Goal: Information Seeking & Learning: Learn about a topic

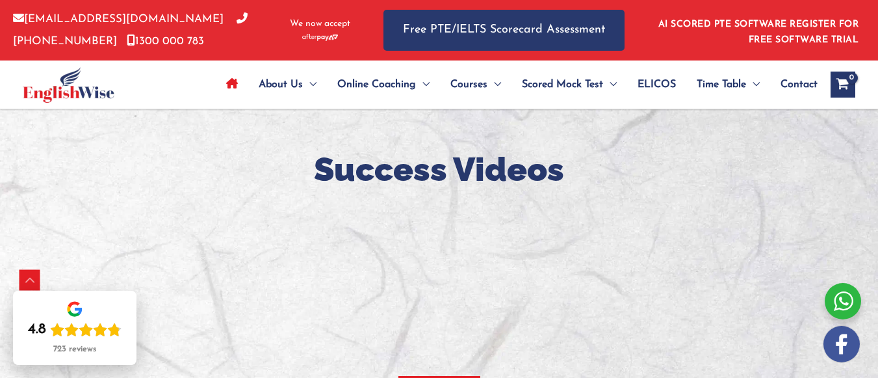
scroll to position [1321, 0]
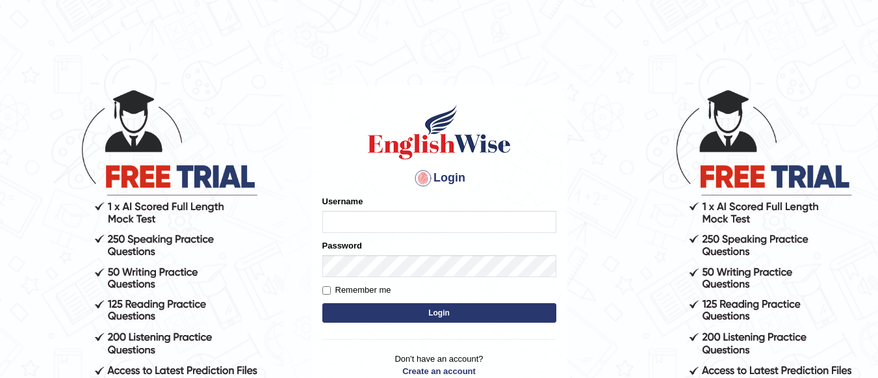
type input "Sbrar5155"
click at [433, 317] on button "Login" at bounding box center [439, 313] width 234 height 20
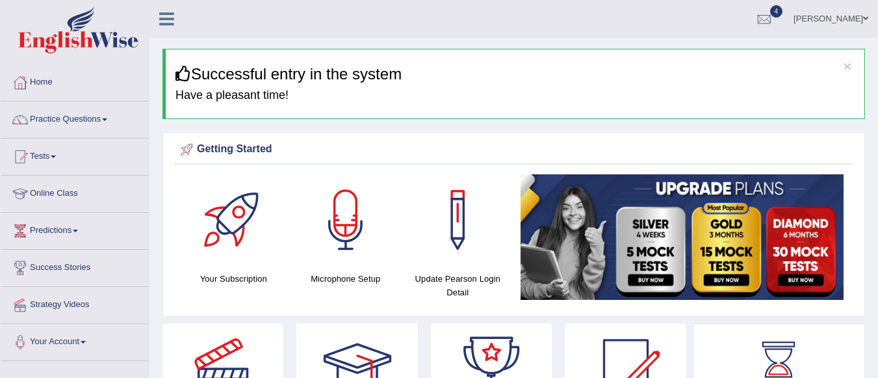
click at [96, 128] on link "Practice Questions" at bounding box center [75, 117] width 148 height 33
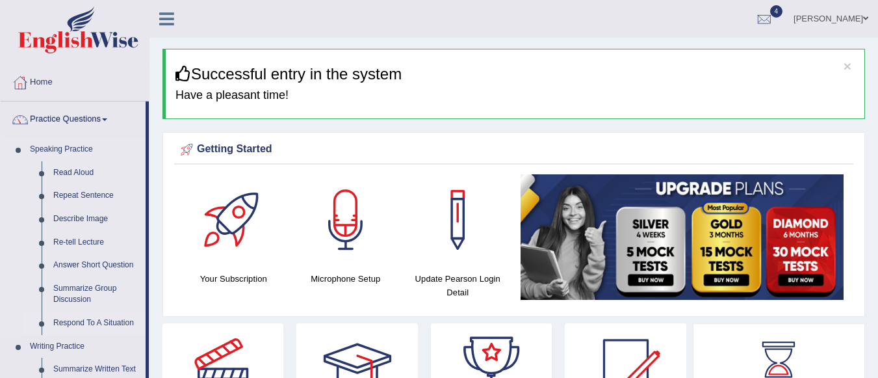
click at [71, 318] on link "Respond To A Situation" at bounding box center [96, 322] width 98 height 23
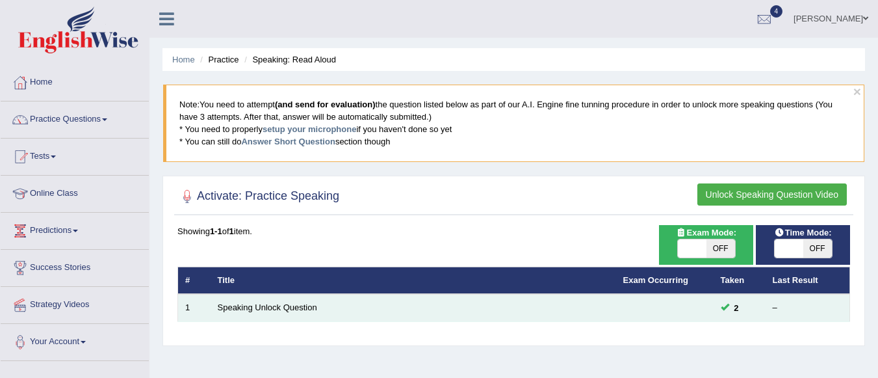
click at [674, 313] on td at bounding box center [665, 307] width 98 height 27
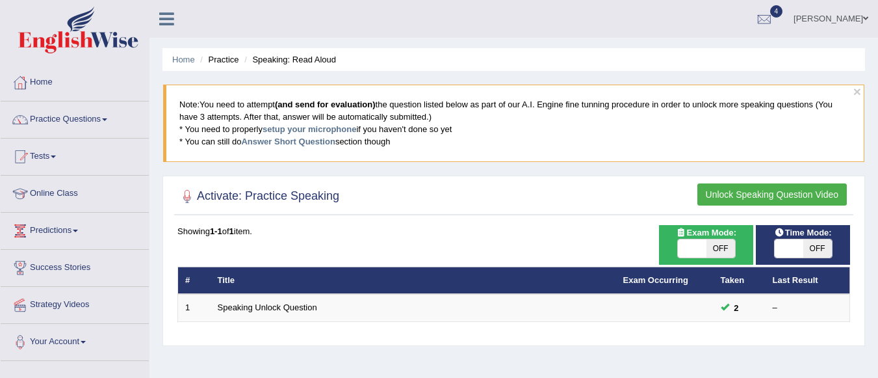
click at [718, 246] on span "OFF" at bounding box center [721, 248] width 29 height 18
checkbox input "true"
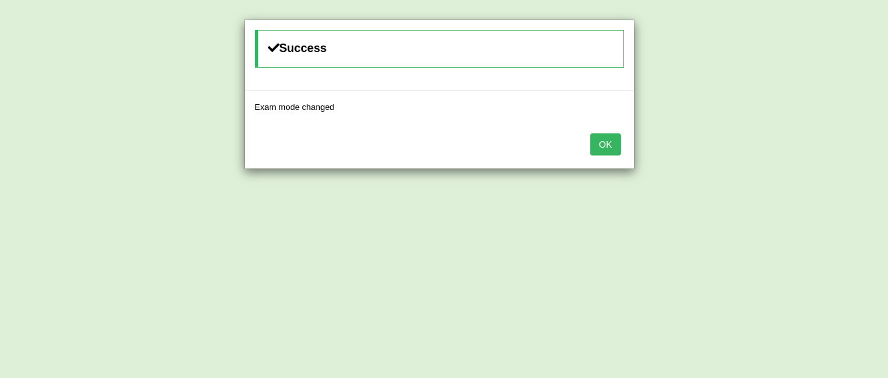
click at [603, 144] on button "OK" at bounding box center [605, 144] width 30 height 22
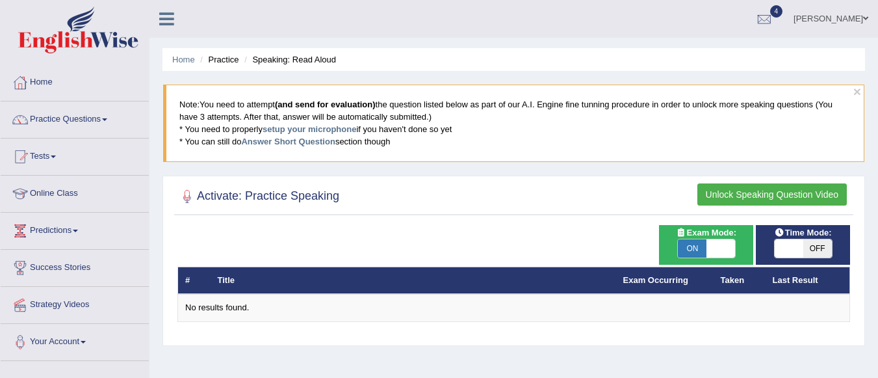
click at [737, 202] on button "Unlock Speaking Question Video" at bounding box center [773, 194] width 150 height 22
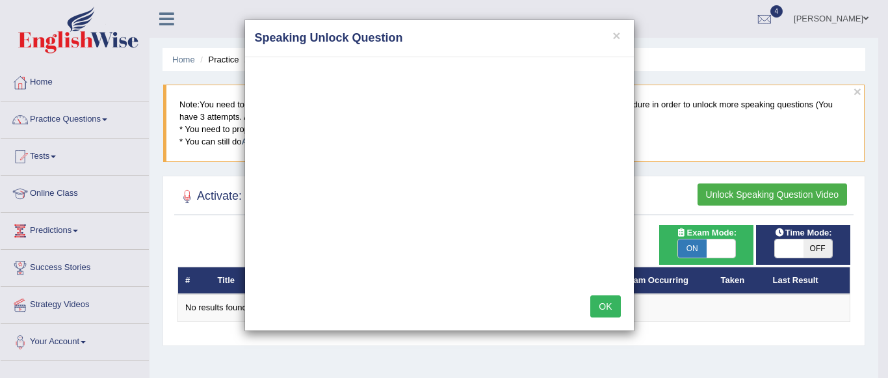
click at [597, 309] on button "OK" at bounding box center [605, 306] width 30 height 22
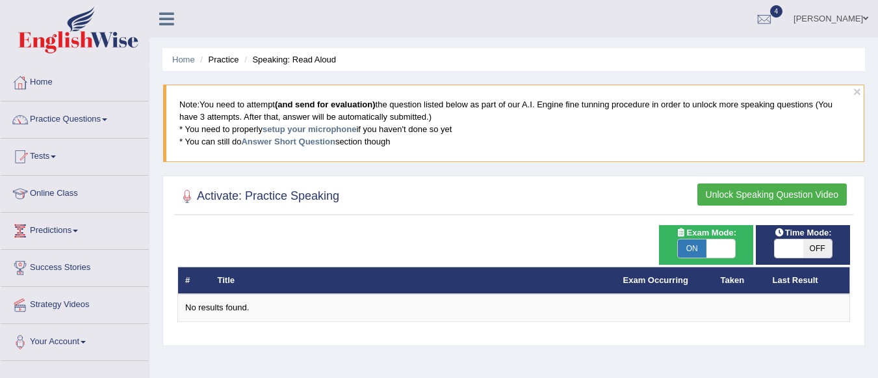
click at [791, 193] on button "Unlock Speaking Question Video" at bounding box center [773, 194] width 150 height 22
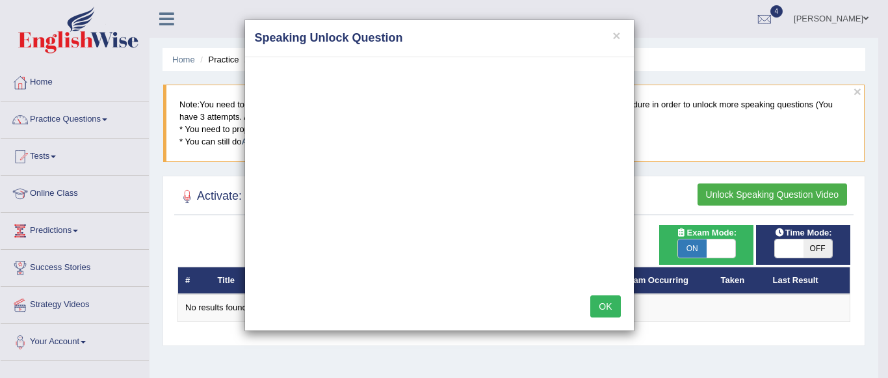
click at [604, 313] on button "OK" at bounding box center [605, 306] width 30 height 22
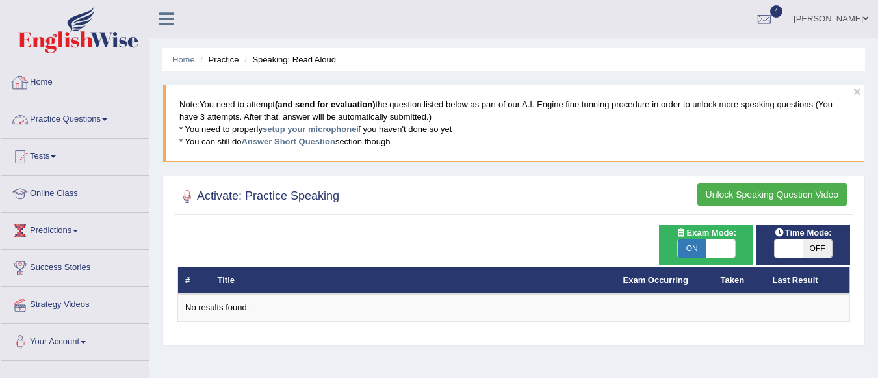
click at [34, 85] on link "Home" at bounding box center [75, 80] width 148 height 33
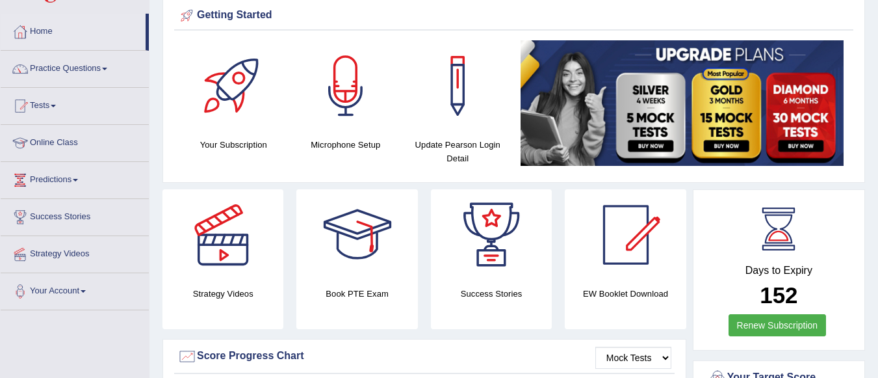
scroll to position [52, 0]
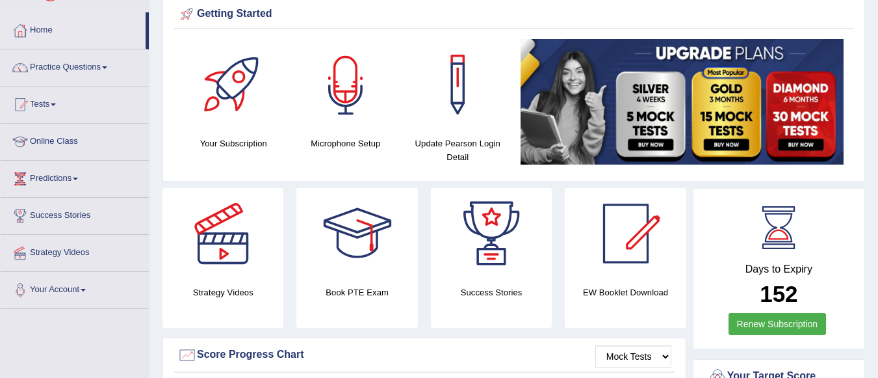
click at [326, 118] on div at bounding box center [345, 84] width 91 height 91
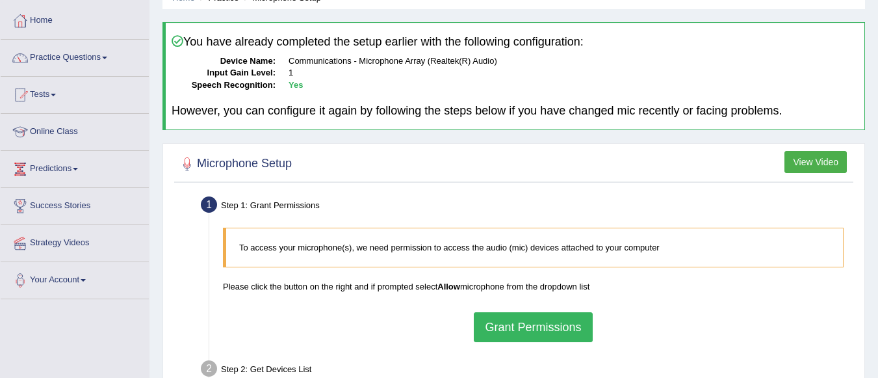
scroll to position [130, 0]
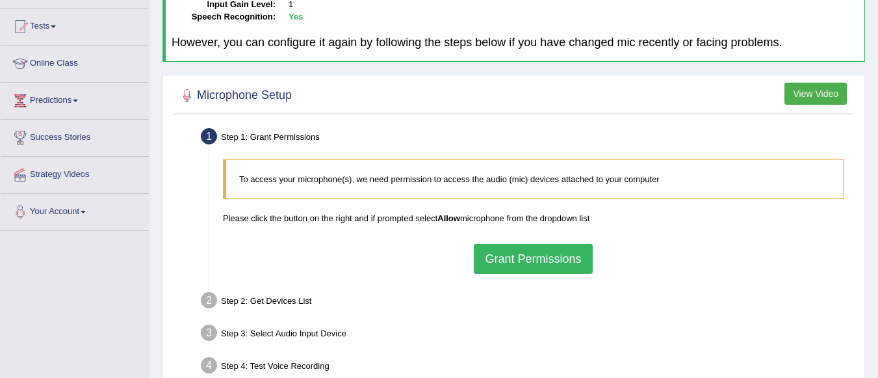
click at [532, 258] on button "Grant Permissions" at bounding box center [533, 259] width 118 height 30
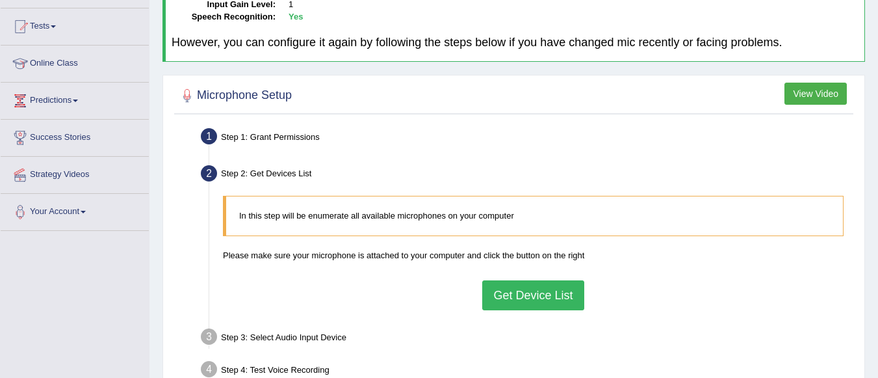
click at [523, 311] on div "In this step will be enumerate all available microphones on your computer Pleas…" at bounding box center [534, 252] width 634 height 127
click at [522, 303] on button "Get Device List" at bounding box center [532, 295] width 101 height 30
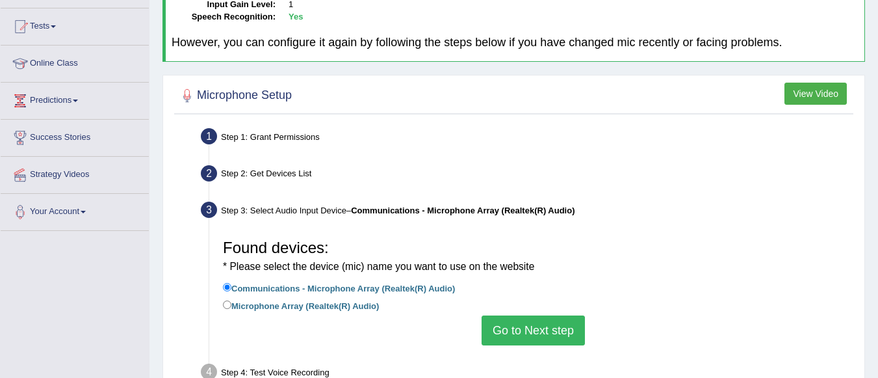
click at [514, 319] on button "Go to Next step" at bounding box center [533, 330] width 103 height 30
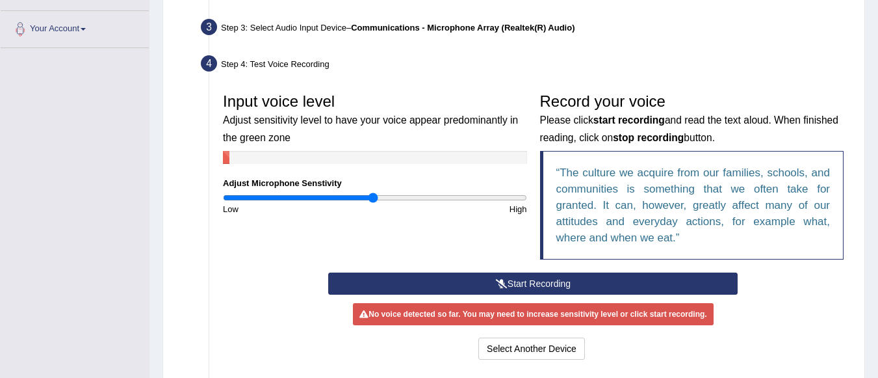
scroll to position [312, 0]
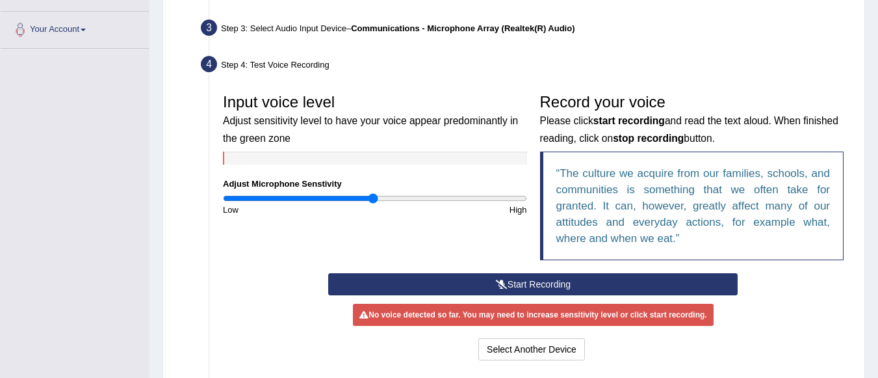
click at [520, 278] on button "Start Recording" at bounding box center [533, 284] width 410 height 22
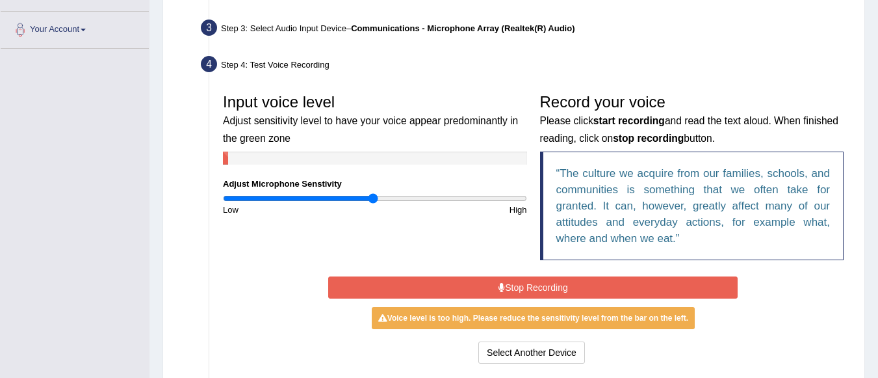
click at [577, 292] on button "Stop Recording" at bounding box center [533, 287] width 410 height 22
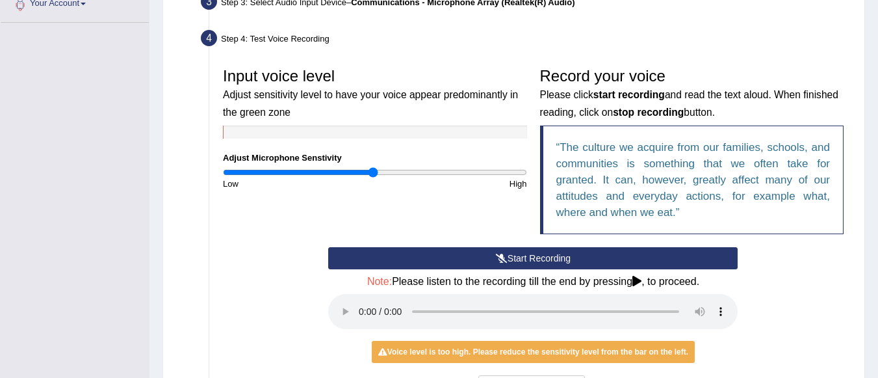
scroll to position [364, 0]
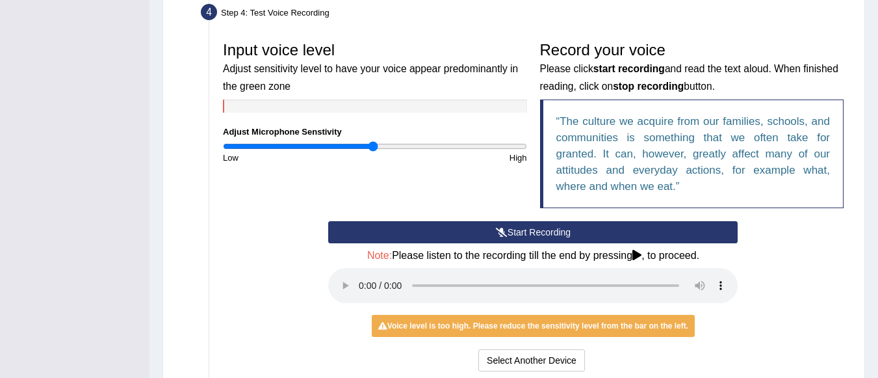
click at [560, 340] on div "Start Recording Stop Recording Note: Please listen to the recording till the en…" at bounding box center [533, 297] width 423 height 153
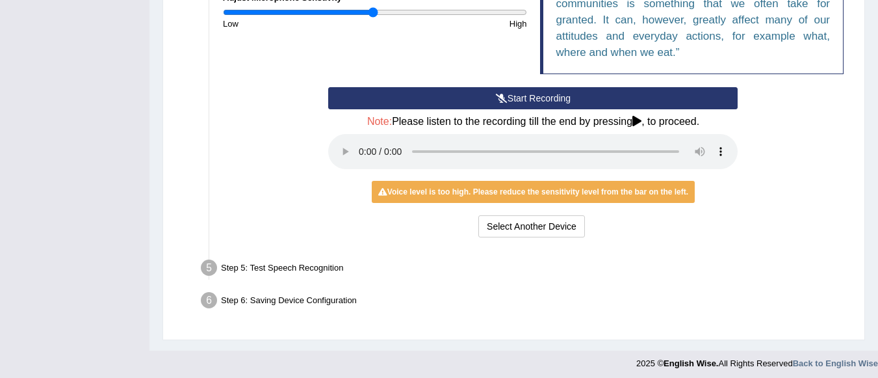
scroll to position [503, 0]
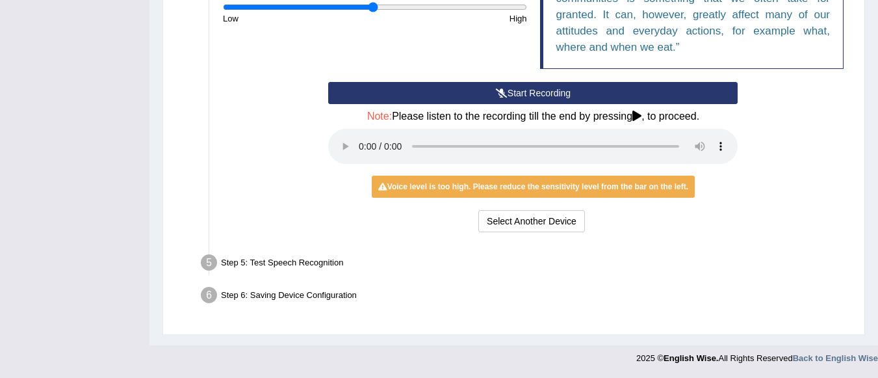
click at [538, 190] on div "Voice level is too high. Please reduce the sensitivity level from the bar on th…" at bounding box center [533, 187] width 323 height 22
click at [524, 223] on button "Select Another Device" at bounding box center [532, 221] width 107 height 22
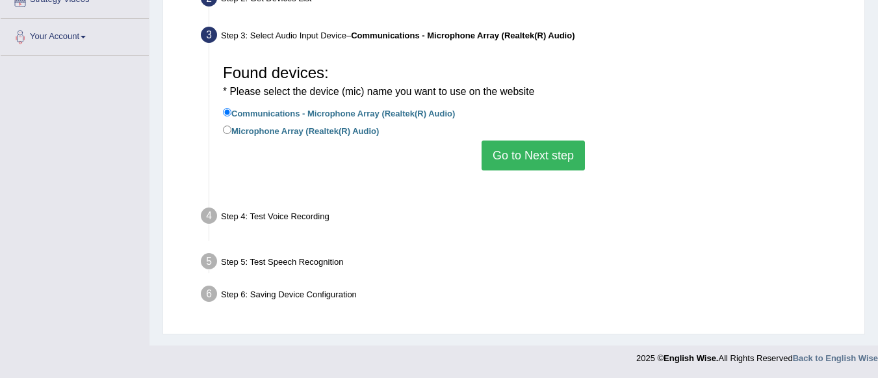
scroll to position [305, 0]
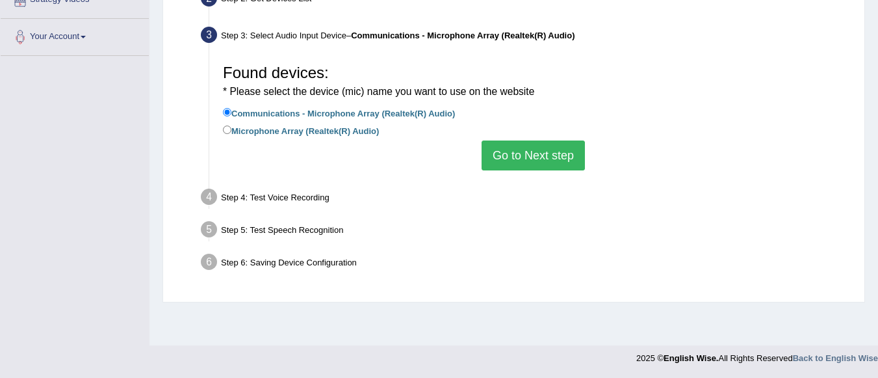
click at [529, 173] on div "Found devices: * Please select the device (mic) name you want to use on the web…" at bounding box center [534, 113] width 634 height 125
click at [335, 129] on label "Microphone Array (Realtek(R) Audio)" at bounding box center [301, 130] width 156 height 14
click at [231, 129] on input "Microphone Array (Realtek(R) Audio)" at bounding box center [227, 129] width 8 height 8
radio input "true"
click at [521, 165] on button "Go to Next step" at bounding box center [533, 155] width 103 height 30
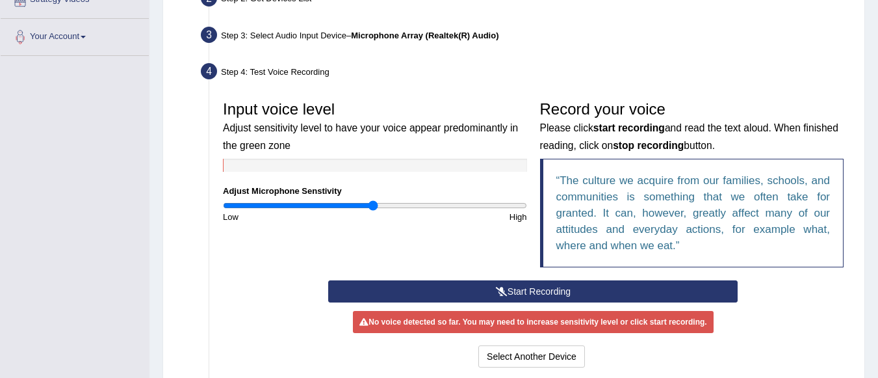
click at [494, 291] on button "Start Recording" at bounding box center [533, 291] width 410 height 22
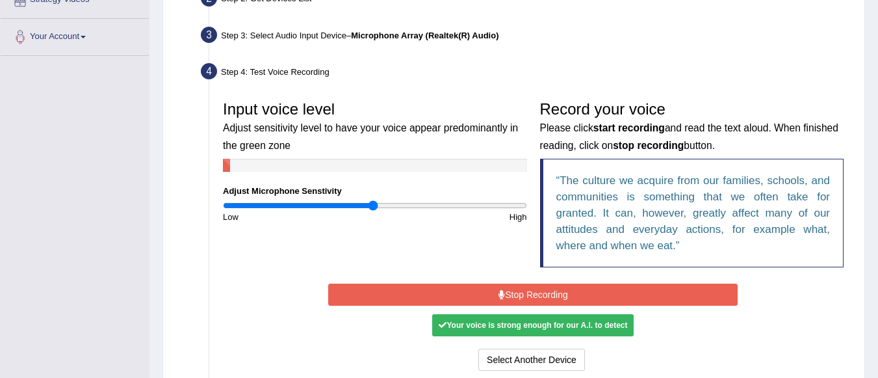
click at [572, 324] on div "Your voice is strong enough for our A.I. to detect" at bounding box center [533, 325] width 202 height 22
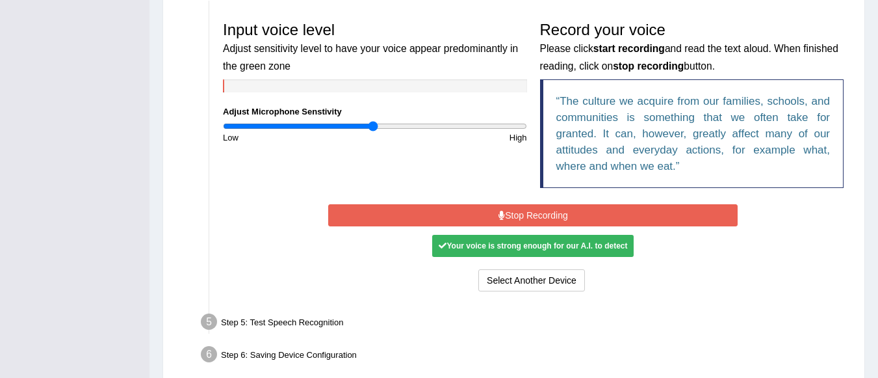
scroll to position [443, 0]
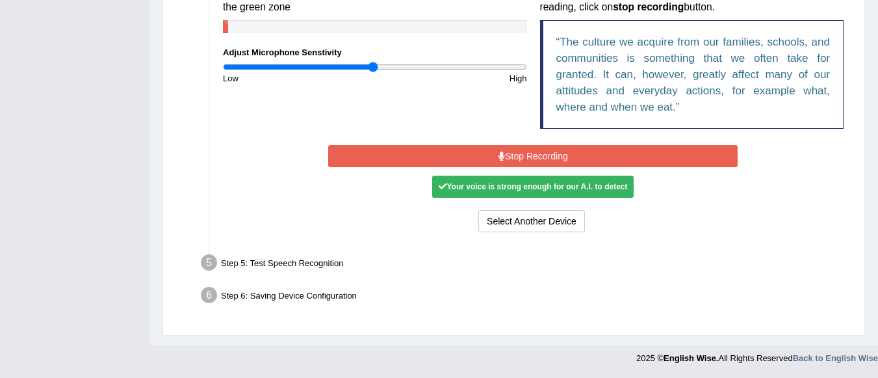
click at [542, 151] on button "Stop Recording" at bounding box center [533, 156] width 410 height 22
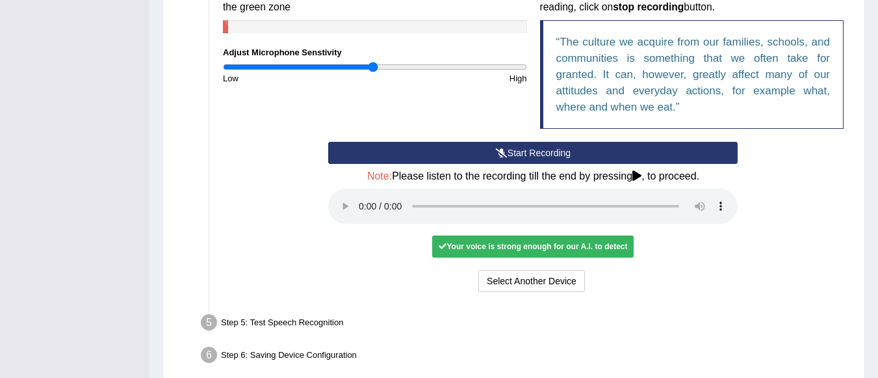
click at [518, 241] on div "Your voice is strong enough for our A.I. to detect" at bounding box center [533, 246] width 202 height 22
click at [518, 252] on div "Your voice is strong enough for our A.I. to detect" at bounding box center [533, 246] width 202 height 22
click at [280, 319] on div "Step 5: Test Speech Recognition" at bounding box center [527, 324] width 664 height 29
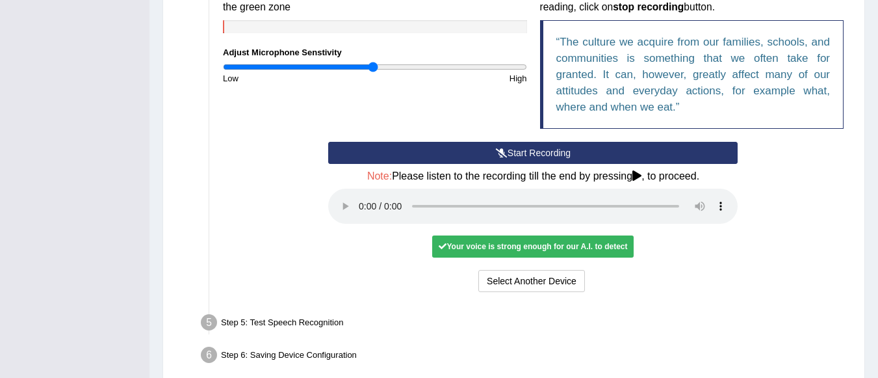
click at [402, 291] on div "Select Another Device Voice is ok. Go to Next step" at bounding box center [533, 282] width 410 height 25
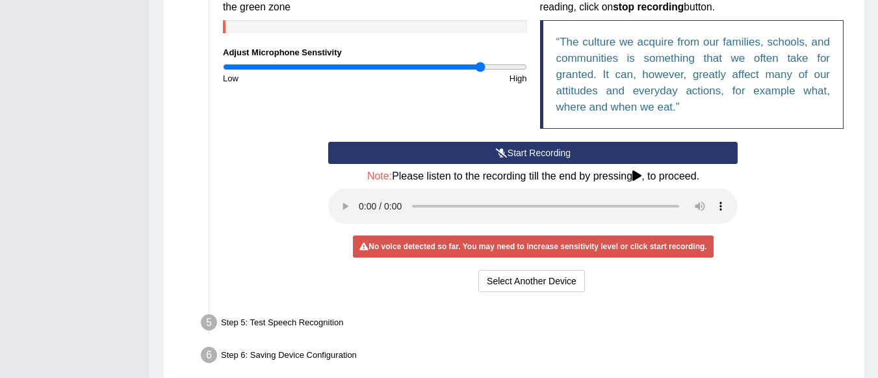
click at [480, 68] on input "range" at bounding box center [375, 67] width 304 height 10
click at [511, 65] on input "range" at bounding box center [375, 67] width 304 height 10
click at [479, 155] on button "Start Recording" at bounding box center [533, 153] width 410 height 22
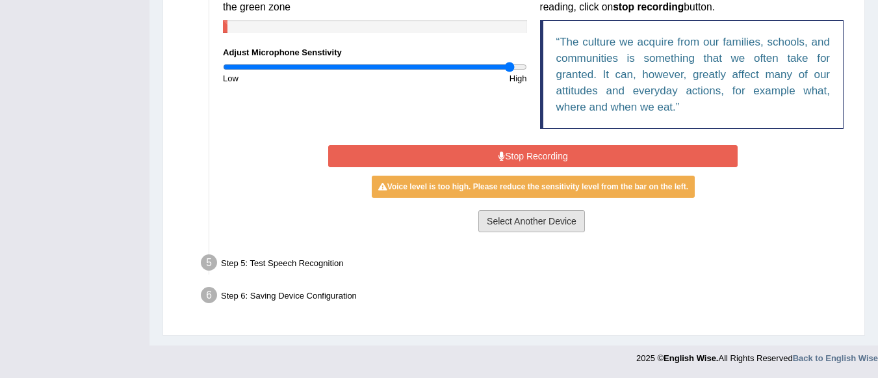
click at [519, 219] on button "Select Another Device" at bounding box center [532, 221] width 107 height 22
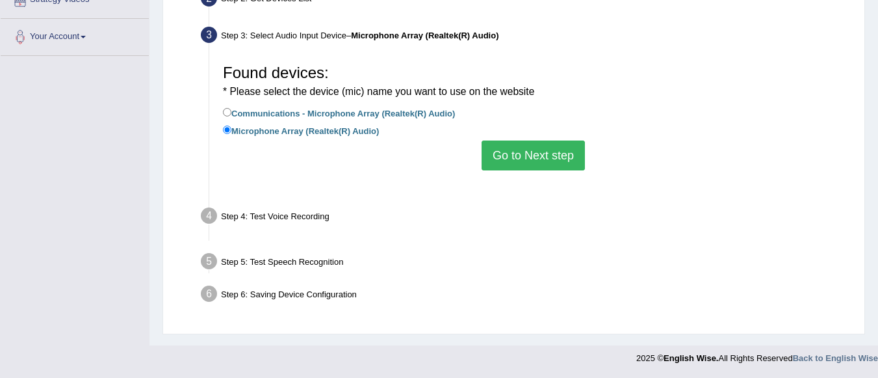
scroll to position [305, 0]
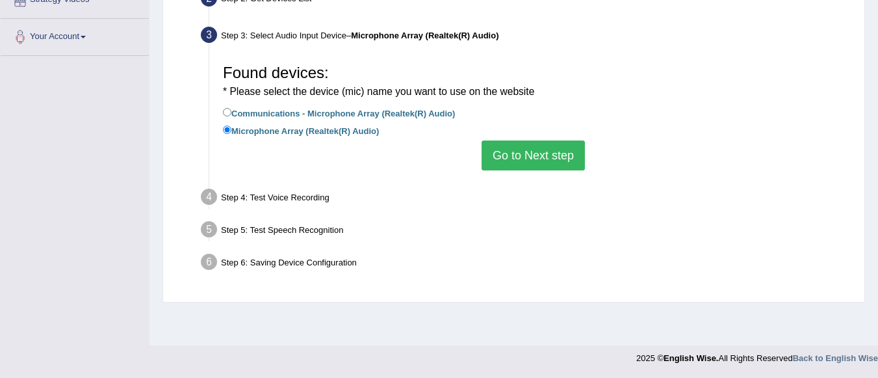
click at [538, 155] on button "Go to Next step" at bounding box center [533, 155] width 103 height 30
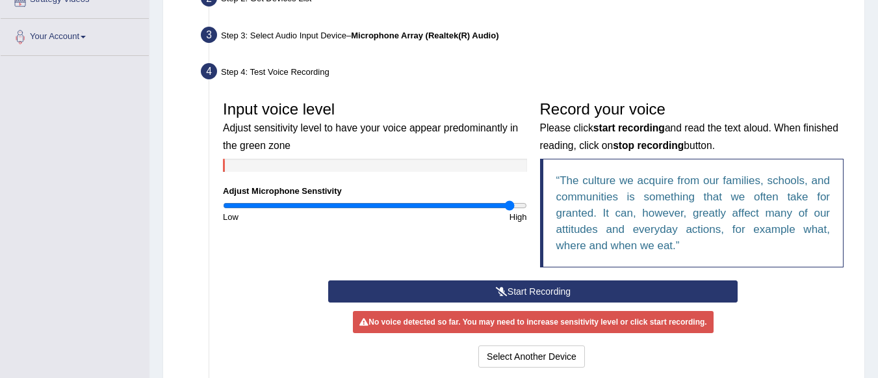
click at [500, 285] on button "Start Recording" at bounding box center [533, 291] width 410 height 22
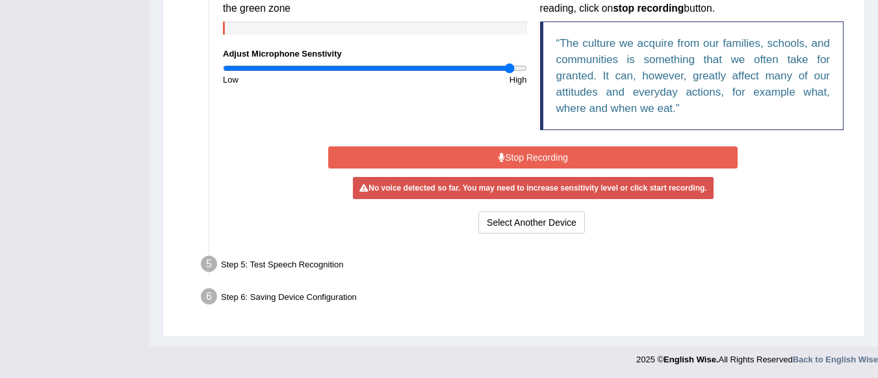
scroll to position [443, 0]
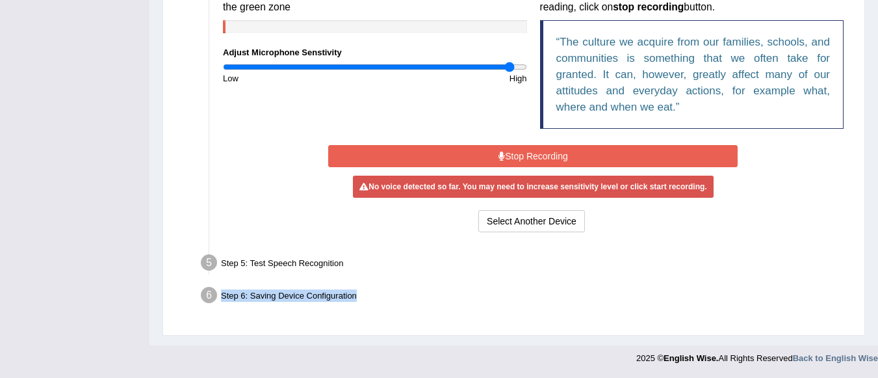
drag, startPoint x: 521, startPoint y: 291, endPoint x: 529, endPoint y: 257, distance: 33.9
click at [529, 257] on ul "Step 1: Grant Permissions To access your microphone(s), we need permission to a…" at bounding box center [513, 61] width 673 height 500
click at [377, 71] on input "range" at bounding box center [375, 67] width 304 height 10
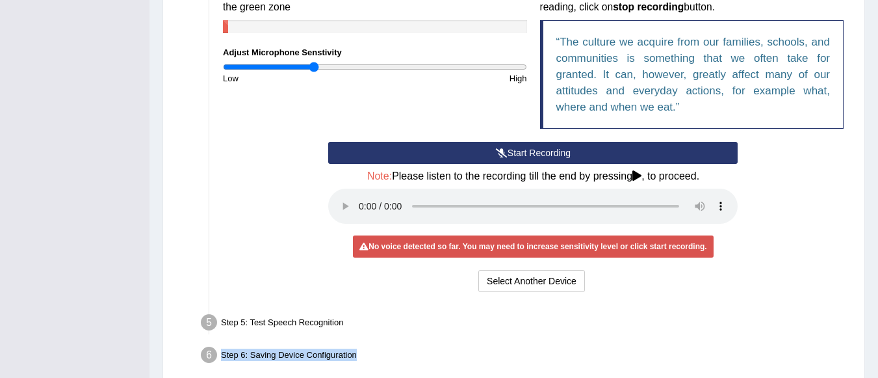
type input "0.6"
click at [314, 62] on input "range" at bounding box center [375, 67] width 304 height 10
click at [505, 155] on icon at bounding box center [502, 152] width 12 height 9
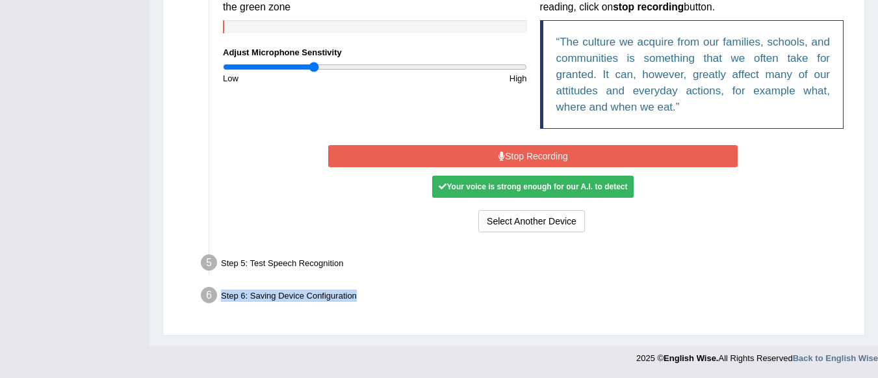
click at [505, 155] on button "Stop Recording" at bounding box center [533, 156] width 410 height 22
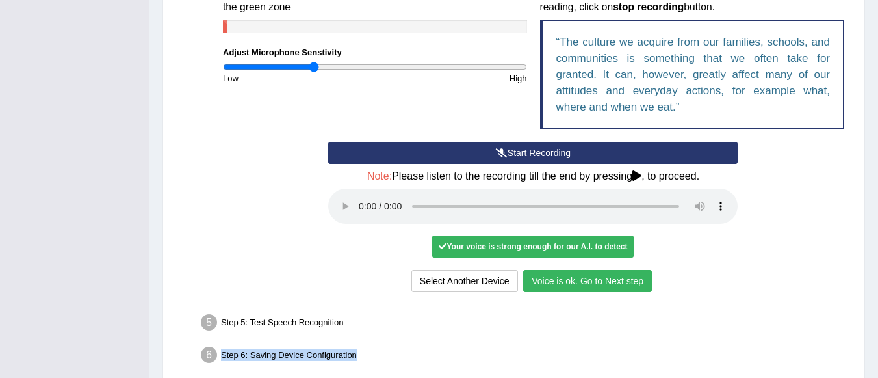
click at [598, 282] on button "Voice is ok. Go to Next step" at bounding box center [587, 281] width 129 height 22
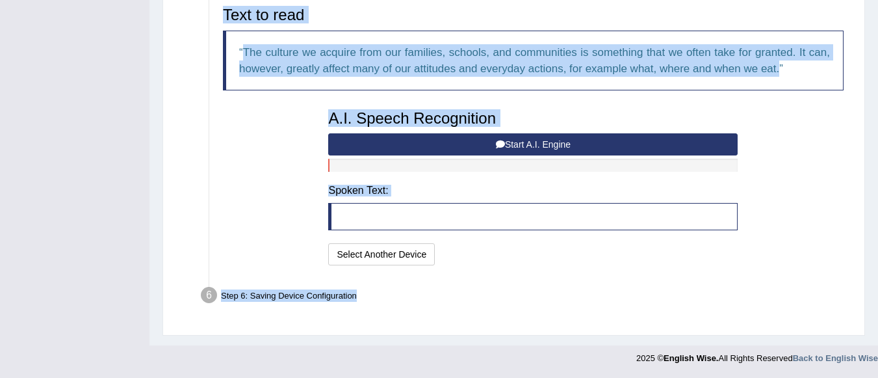
scroll to position [436, 0]
click at [535, 146] on button "Start A.I. Engine" at bounding box center [533, 144] width 410 height 22
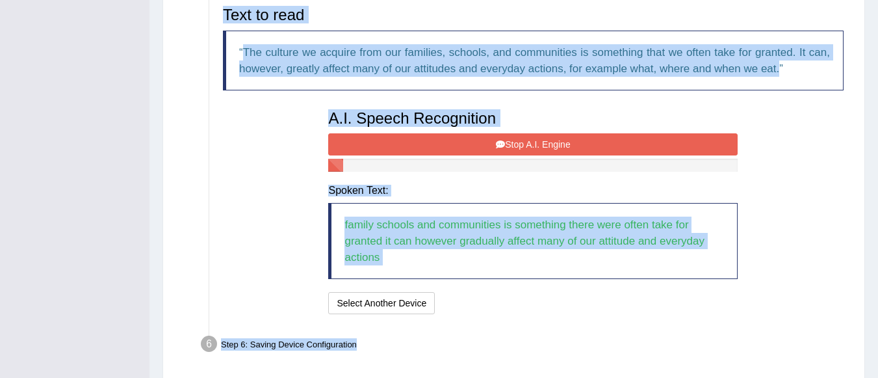
click at [535, 146] on button "Stop A.I. Engine" at bounding box center [533, 144] width 410 height 22
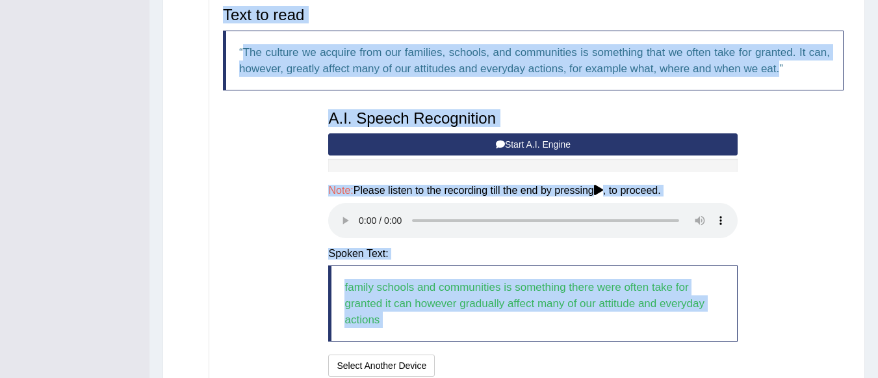
click at [794, 233] on div "Text to read The culture we acquire from our families, schools, and communities…" at bounding box center [534, 190] width 634 height 380
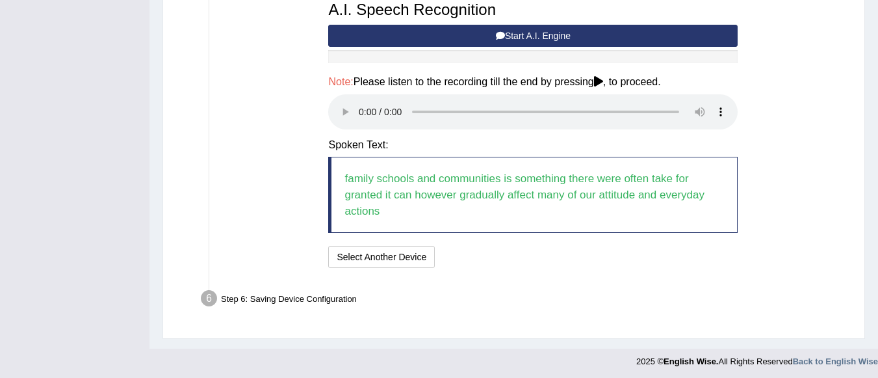
scroll to position [547, 0]
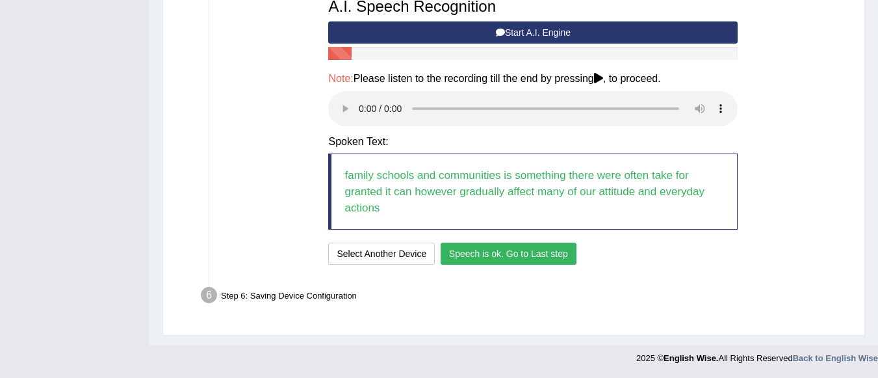
click at [512, 261] on button "Speech is ok. Go to Last step" at bounding box center [509, 254] width 136 height 22
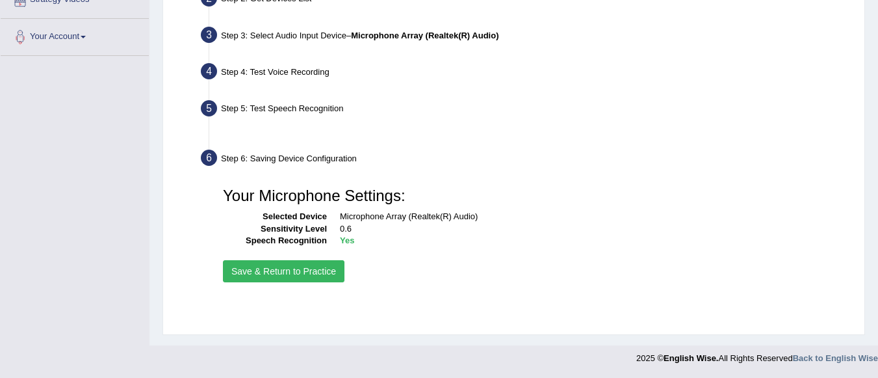
scroll to position [305, 0]
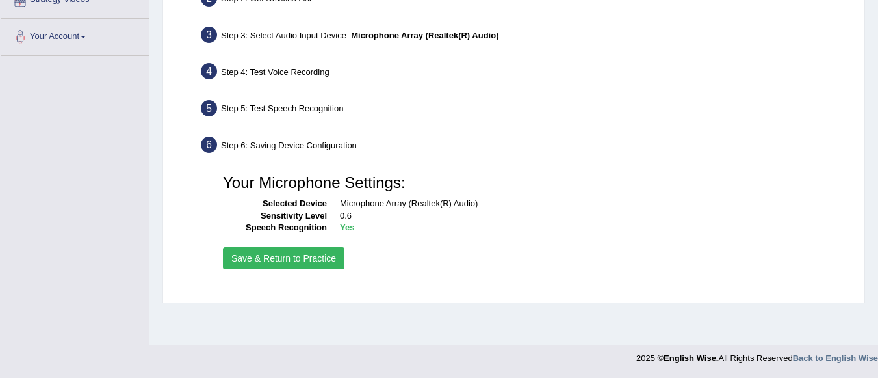
click at [321, 255] on button "Save & Return to Practice" at bounding box center [284, 258] width 122 height 22
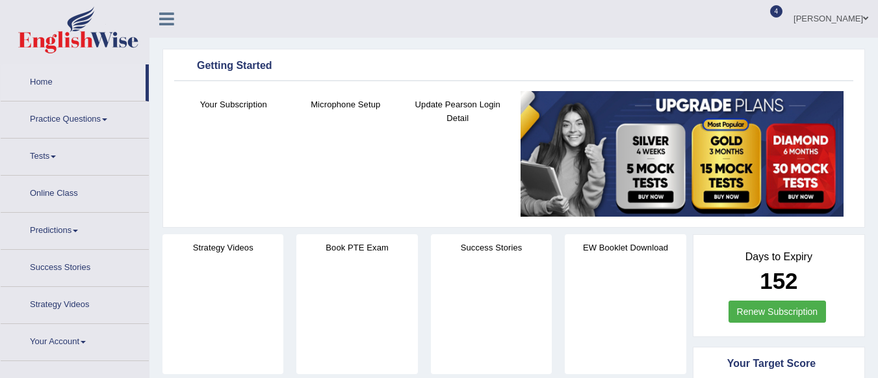
click at [64, 115] on link "Practice Questions" at bounding box center [75, 117] width 148 height 33
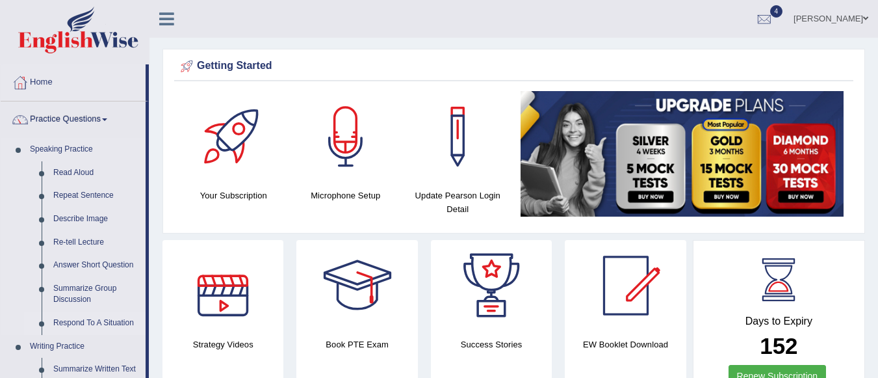
click at [81, 317] on link "Respond To A Situation" at bounding box center [96, 322] width 98 height 23
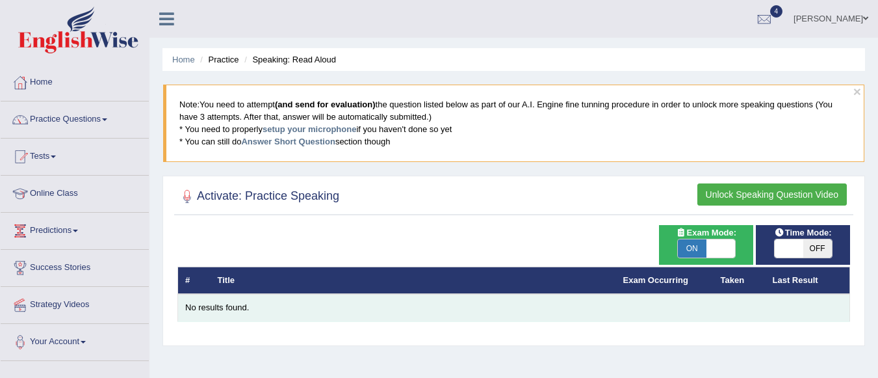
click at [218, 307] on div "No results found." at bounding box center [513, 308] width 657 height 12
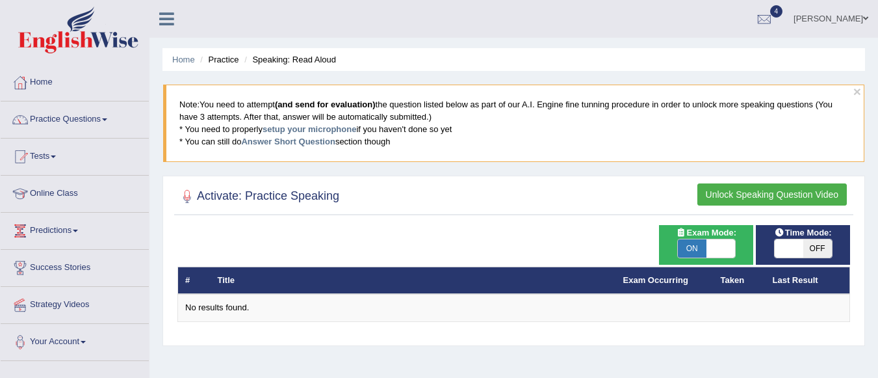
click at [797, 198] on button "Unlock Speaking Question Video" at bounding box center [773, 194] width 150 height 22
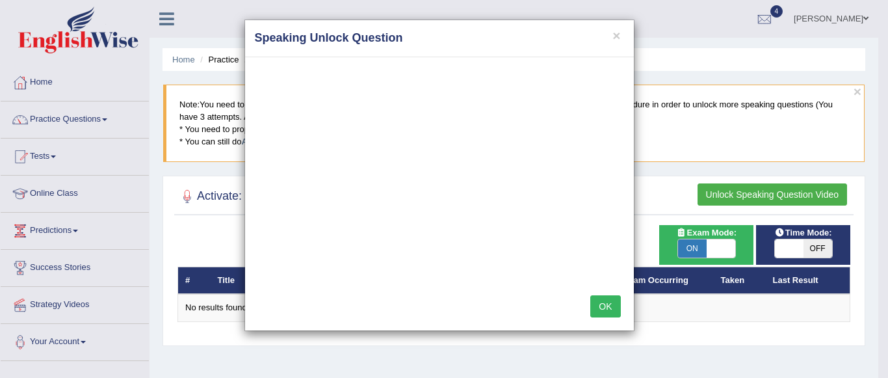
click at [611, 303] on button "OK" at bounding box center [605, 306] width 30 height 22
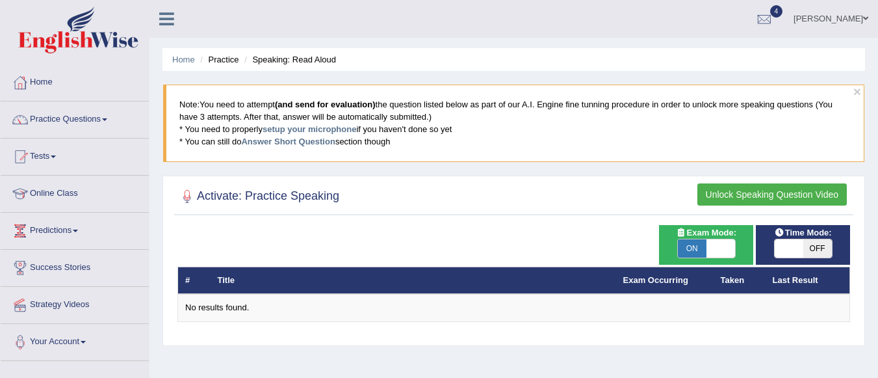
click at [785, 190] on button "Unlock Speaking Question Video" at bounding box center [773, 194] width 150 height 22
click at [290, 139] on link "Answer Short Question" at bounding box center [288, 142] width 94 height 10
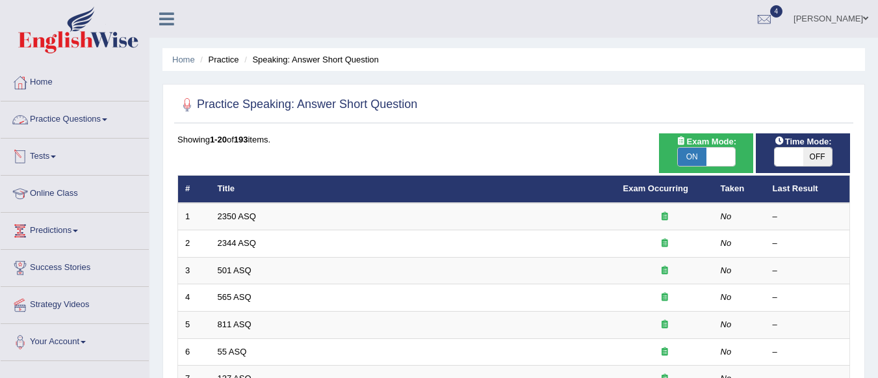
click at [87, 122] on link "Practice Questions" at bounding box center [75, 117] width 148 height 33
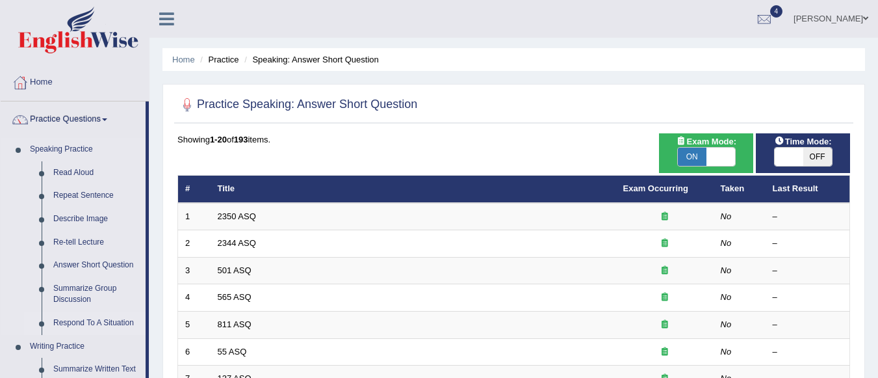
click at [79, 317] on link "Respond To A Situation" at bounding box center [96, 322] width 98 height 23
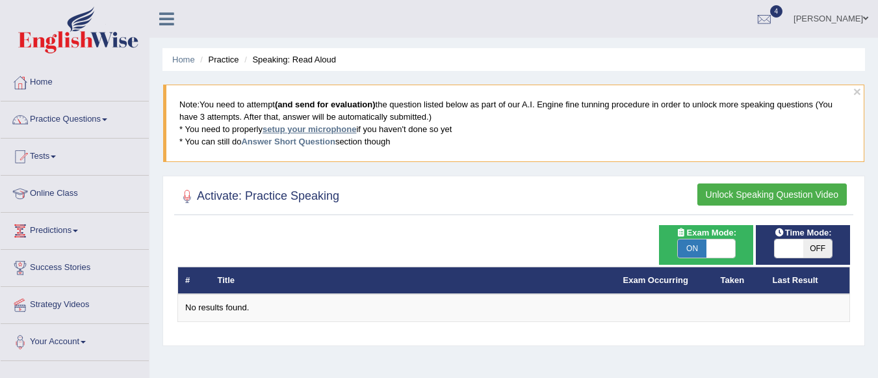
click at [300, 125] on link "setup your microphone" at bounding box center [310, 129] width 94 height 10
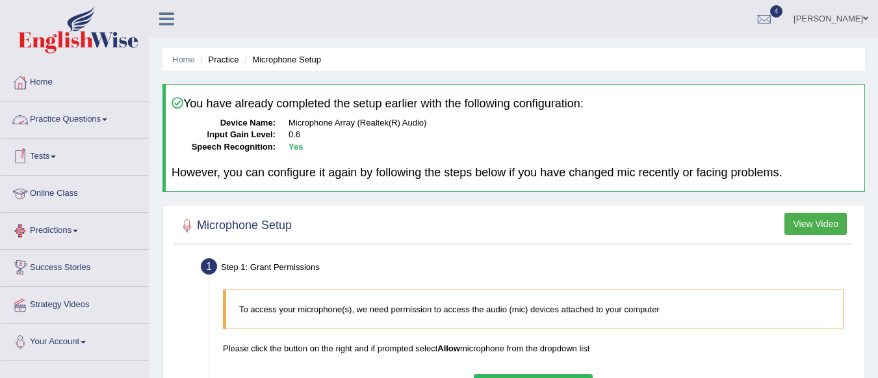
click at [95, 126] on link "Practice Questions" at bounding box center [75, 117] width 148 height 33
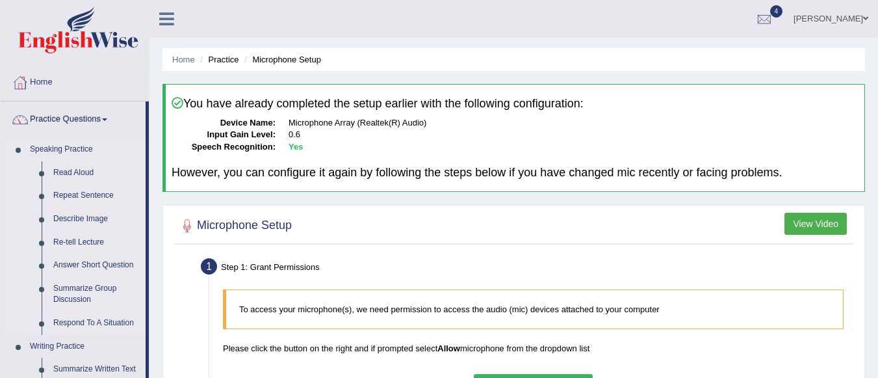
click at [94, 325] on link "Respond To A Situation" at bounding box center [96, 322] width 98 height 23
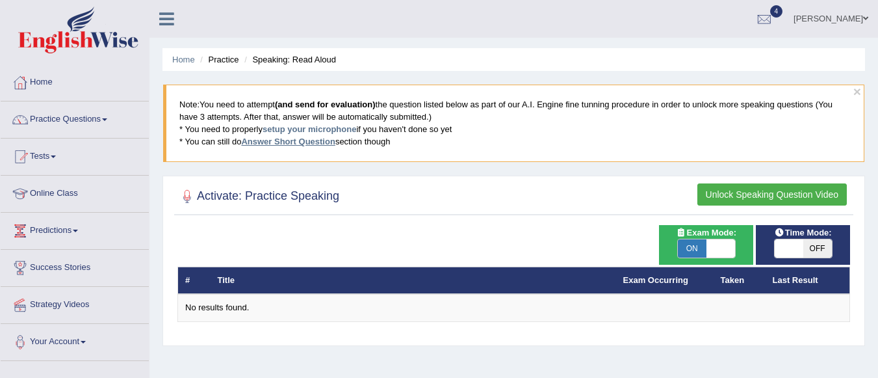
click at [302, 138] on link "Answer Short Question" at bounding box center [288, 142] width 94 height 10
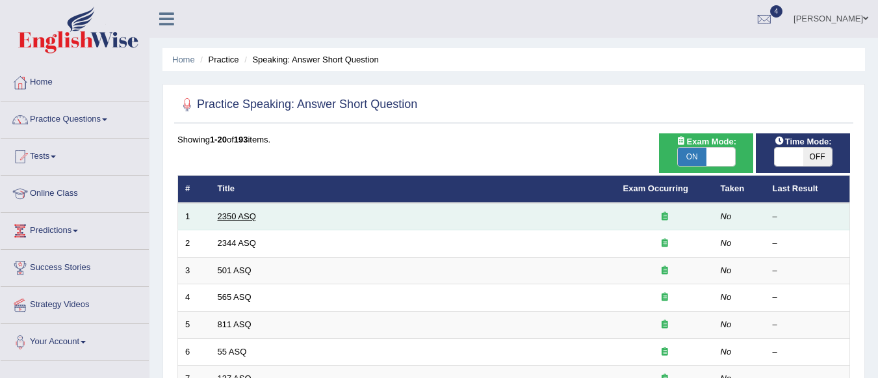
click at [242, 218] on link "2350 ASQ" at bounding box center [237, 216] width 38 height 10
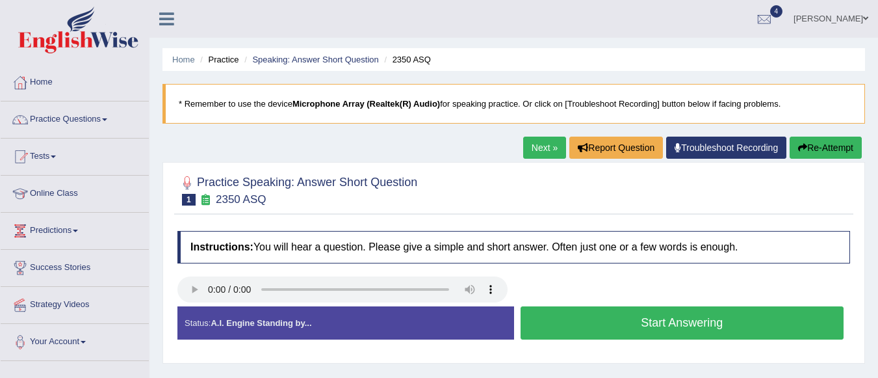
click at [576, 326] on button "Start Answering" at bounding box center [683, 322] width 324 height 33
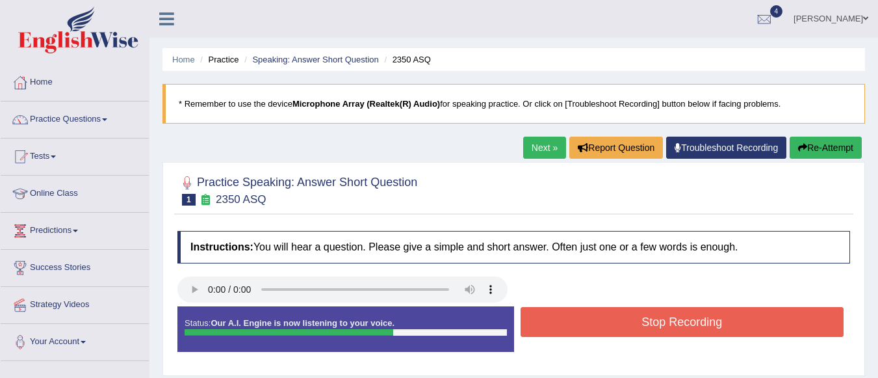
click at [576, 326] on button "Stop Recording" at bounding box center [683, 322] width 324 height 30
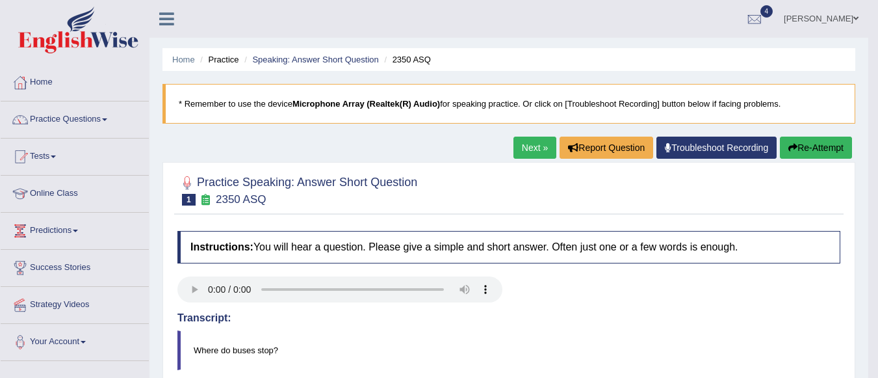
click at [86, 115] on link "Practice Questions" at bounding box center [75, 117] width 148 height 33
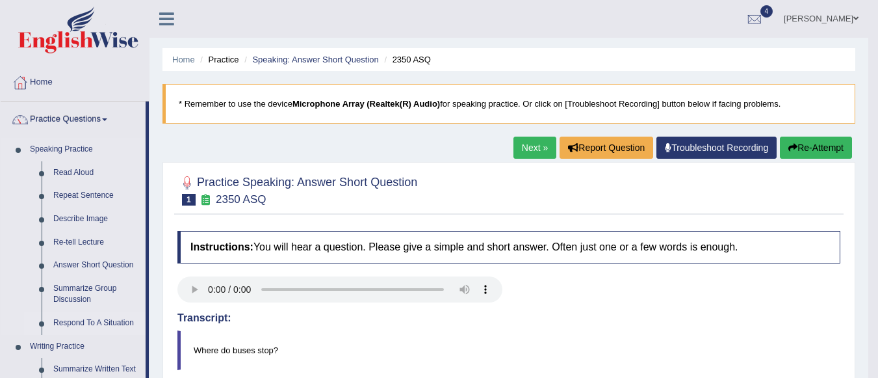
click at [79, 317] on link "Respond To A Situation" at bounding box center [96, 322] width 98 height 23
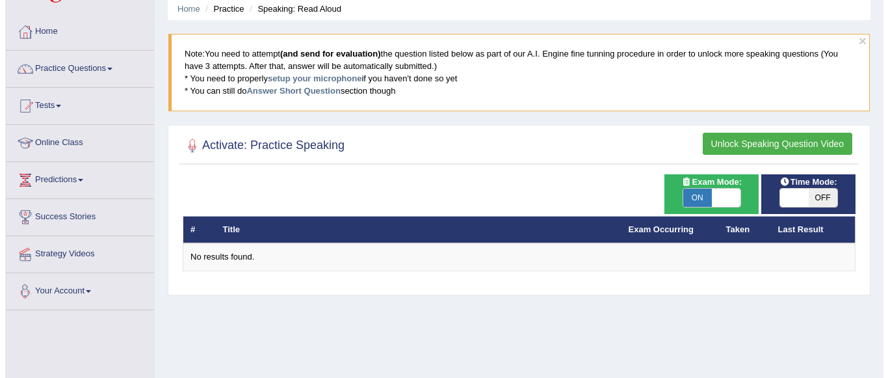
scroll to position [52, 0]
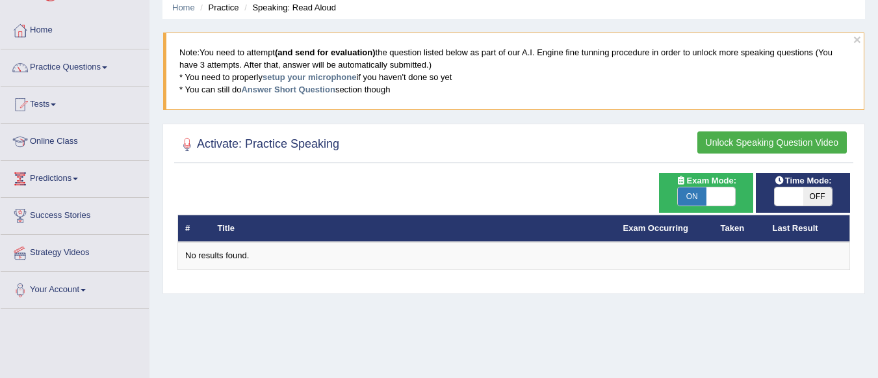
click at [592, 218] on th "Title" at bounding box center [414, 228] width 406 height 27
click at [721, 202] on span at bounding box center [721, 196] width 29 height 18
checkbox input "false"
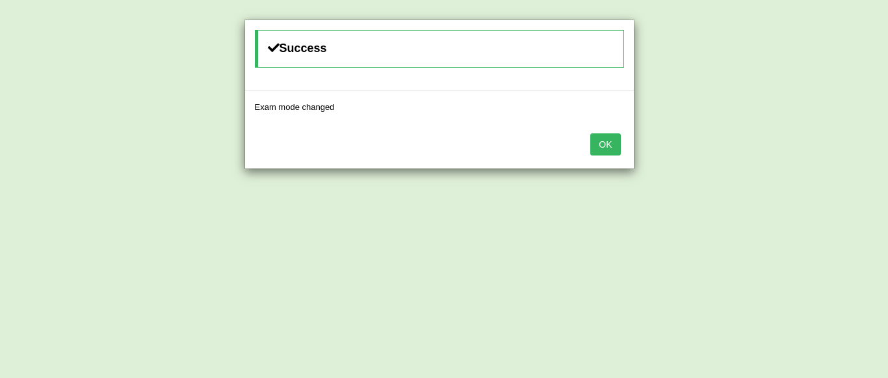
click at [614, 153] on button "OK" at bounding box center [605, 144] width 30 height 22
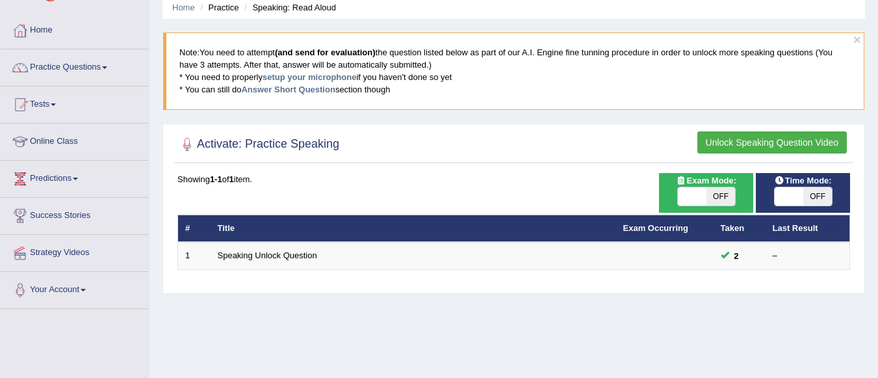
scroll to position [52, 0]
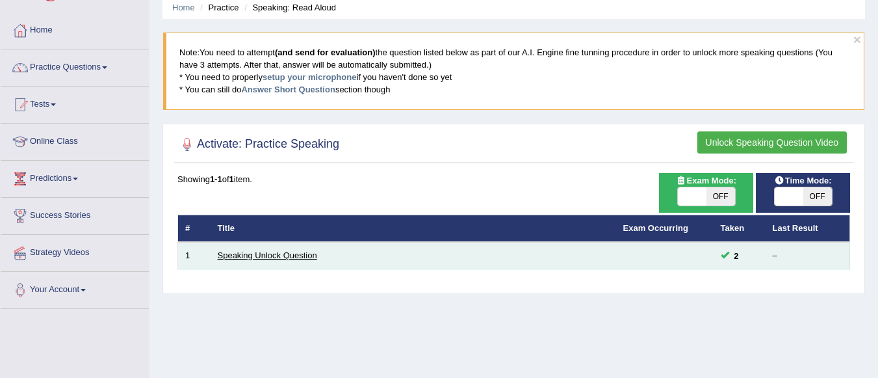
click at [279, 254] on link "Speaking Unlock Question" at bounding box center [267, 255] width 99 height 10
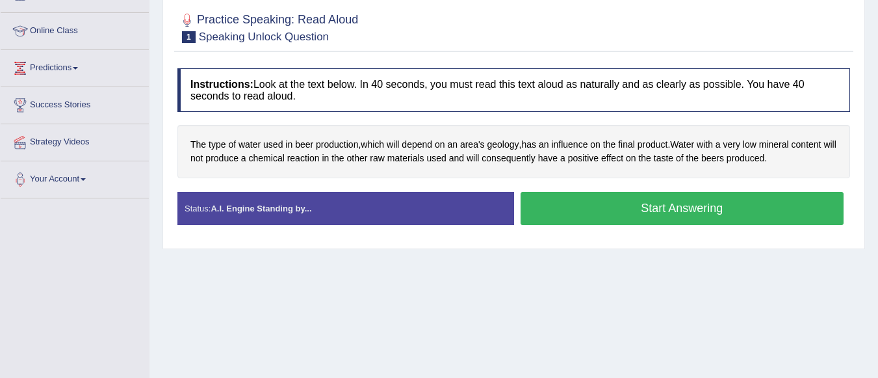
scroll to position [182, 0]
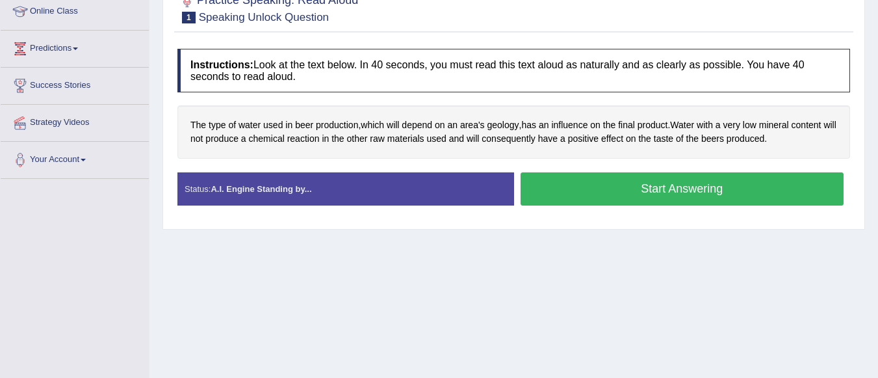
click at [622, 183] on button "Start Answering" at bounding box center [683, 188] width 324 height 33
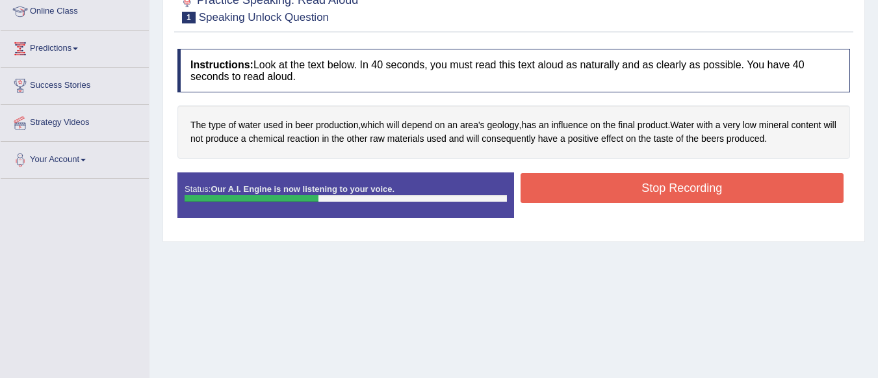
click at [622, 183] on button "Stop Recording" at bounding box center [683, 188] width 324 height 30
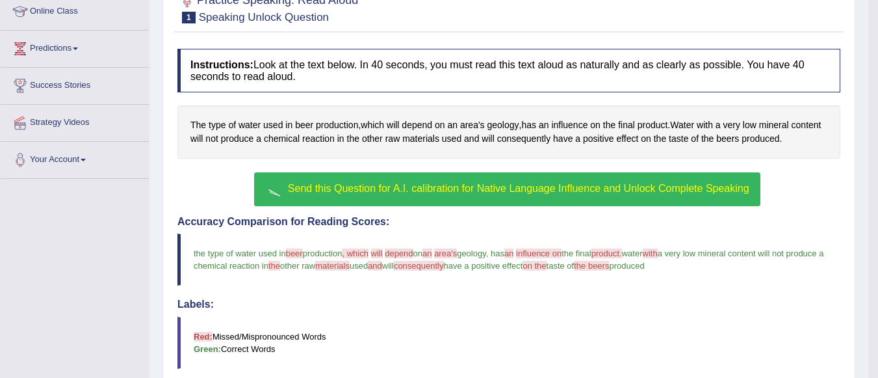
click at [532, 291] on div "Accuracy Comparison for Reading Scores: the type of water used in beer the air …" at bounding box center [508, 314] width 663 height 197
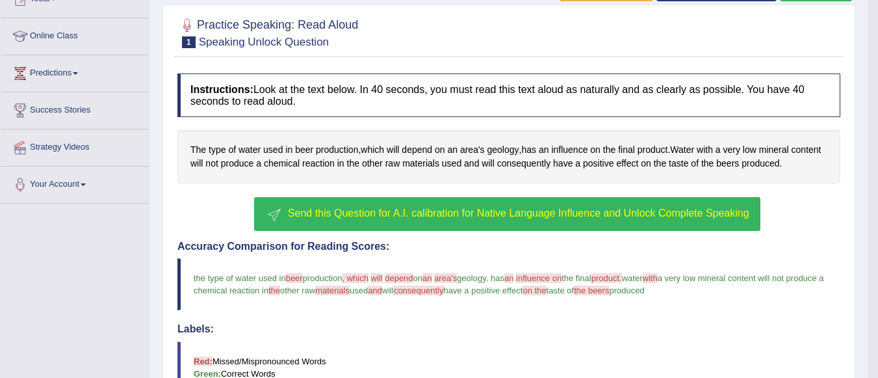
scroll to position [155, 0]
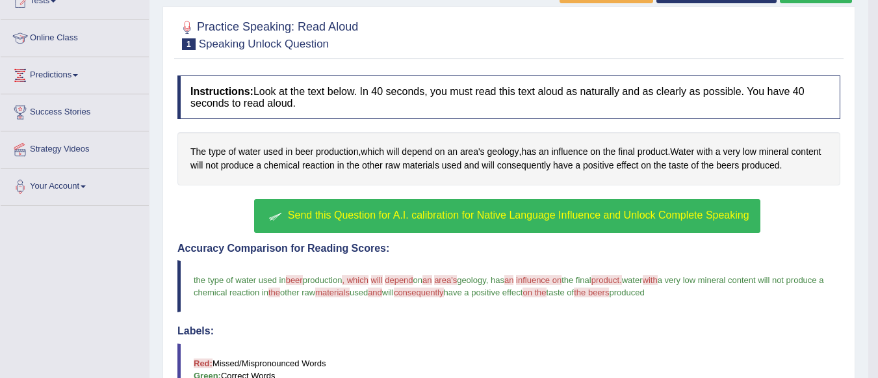
click at [503, 211] on span "Send this Question for A.I. calibration for Native Language Influence and Unloc…" at bounding box center [519, 214] width 462 height 11
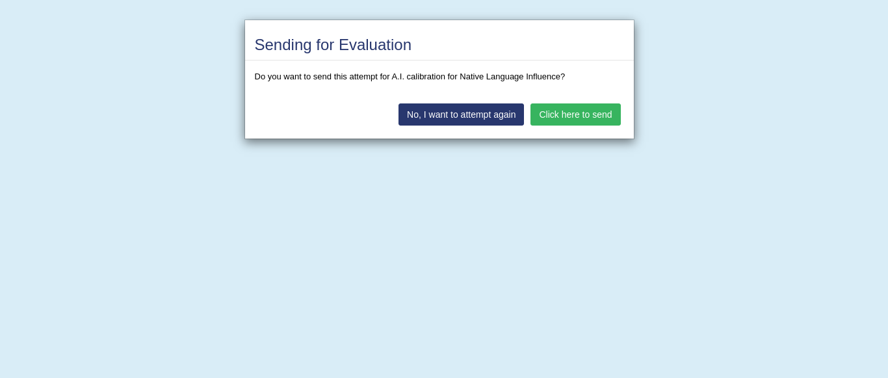
click at [583, 109] on button "Click here to send" at bounding box center [576, 114] width 90 height 22
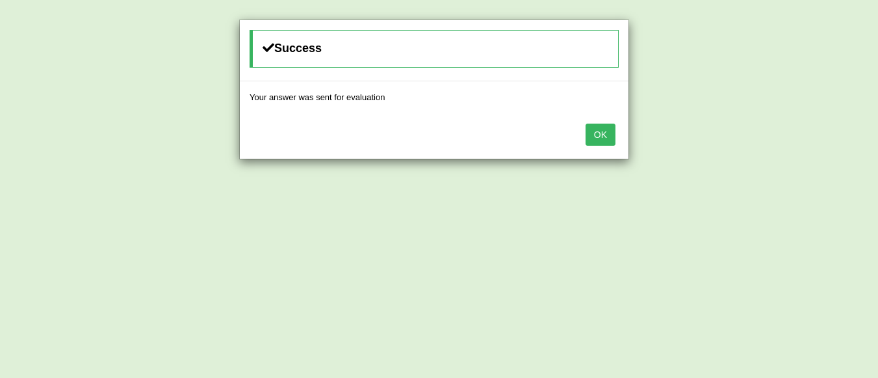
click at [586, 124] on button "OK" at bounding box center [601, 135] width 30 height 22
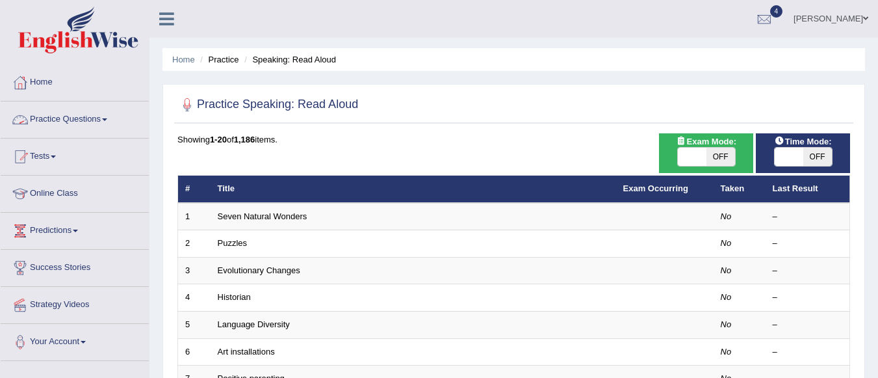
click at [122, 126] on link "Practice Questions" at bounding box center [75, 117] width 148 height 33
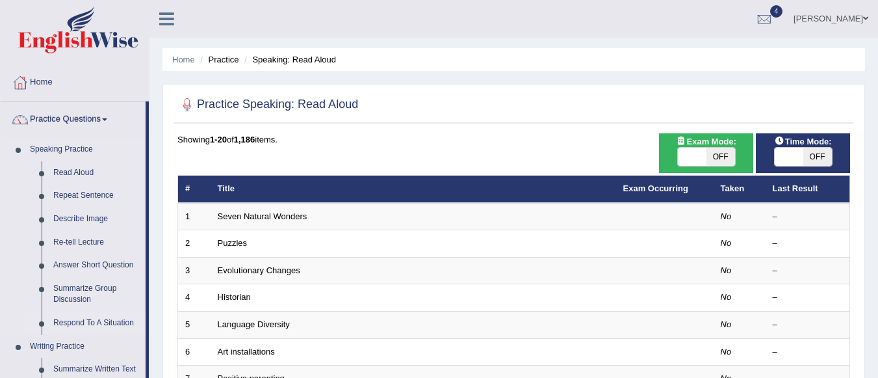
click at [78, 319] on link "Respond To A Situation" at bounding box center [96, 322] width 98 height 23
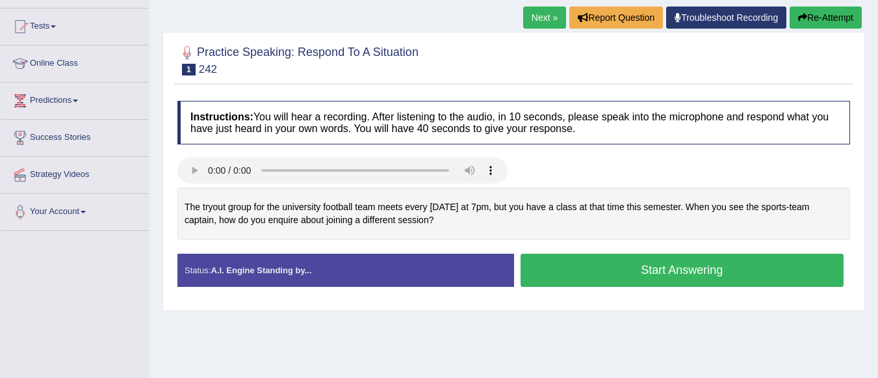
scroll to position [156, 0]
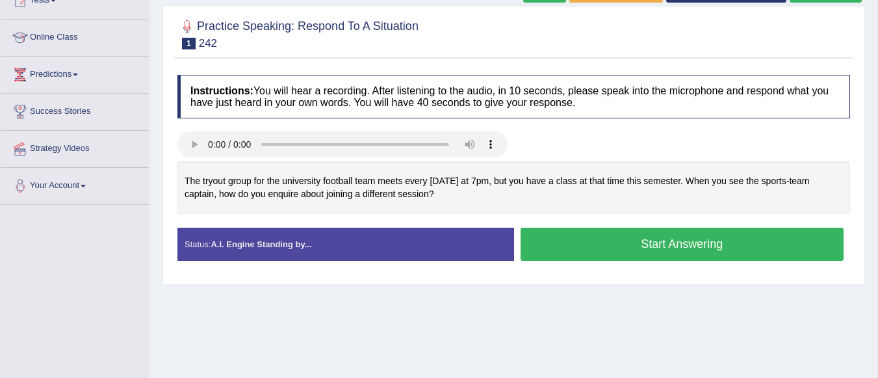
click at [588, 254] on button "Start Answering" at bounding box center [683, 244] width 324 height 33
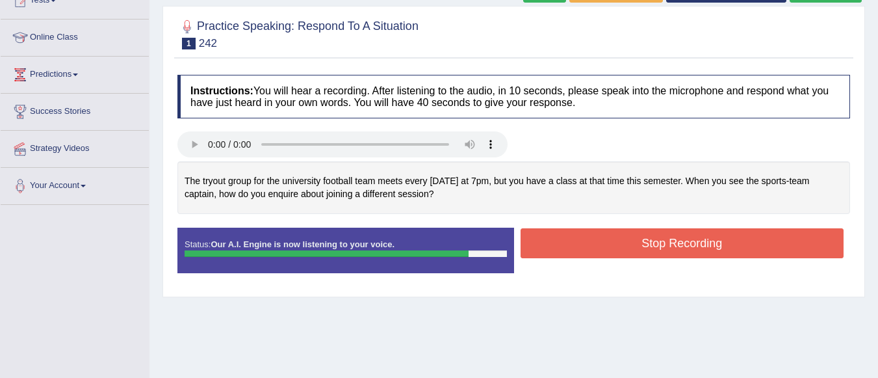
click at [588, 254] on button "Stop Recording" at bounding box center [683, 243] width 324 height 30
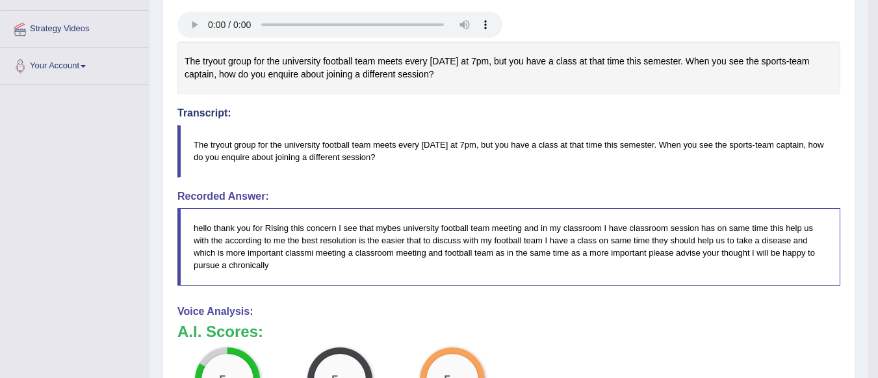
scroll to position [129, 0]
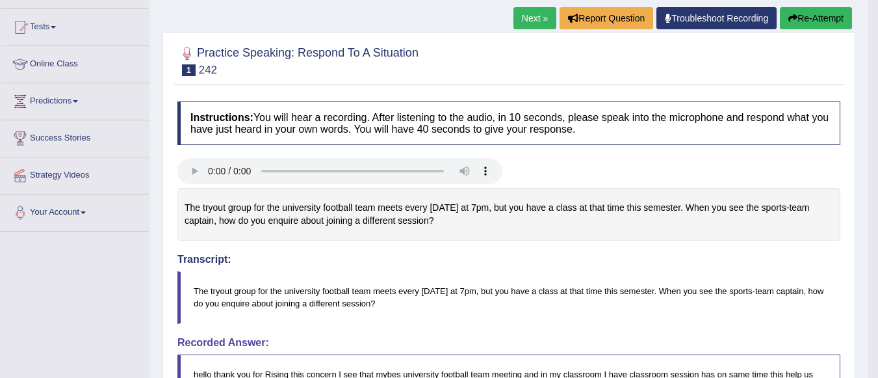
click at [515, 17] on link "Next »" at bounding box center [535, 18] width 43 height 22
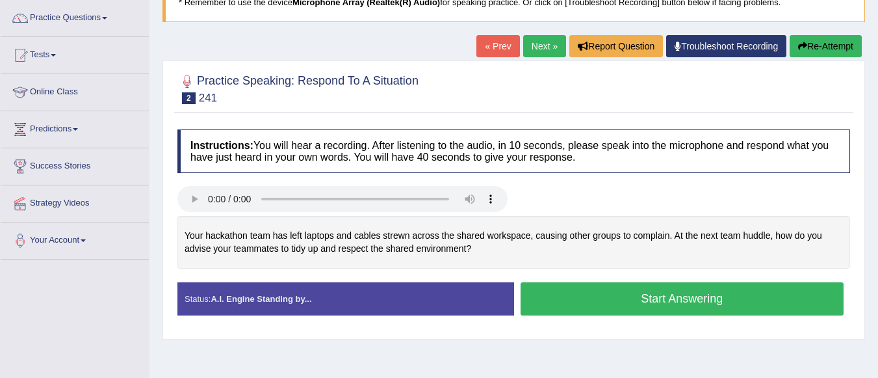
scroll to position [104, 0]
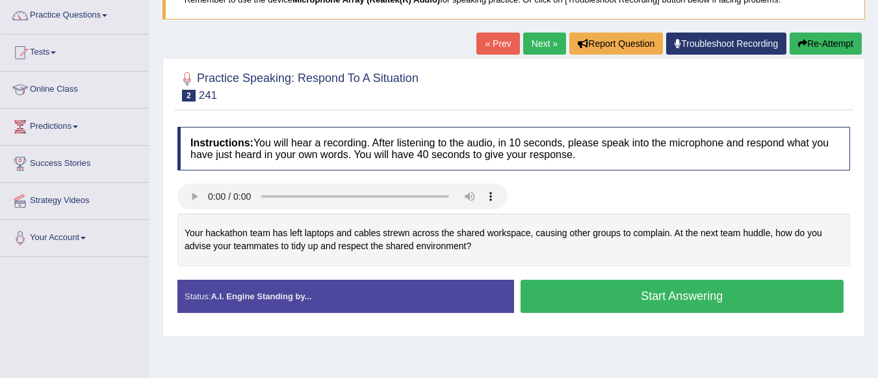
click at [618, 296] on button "Start Answering" at bounding box center [683, 296] width 324 height 33
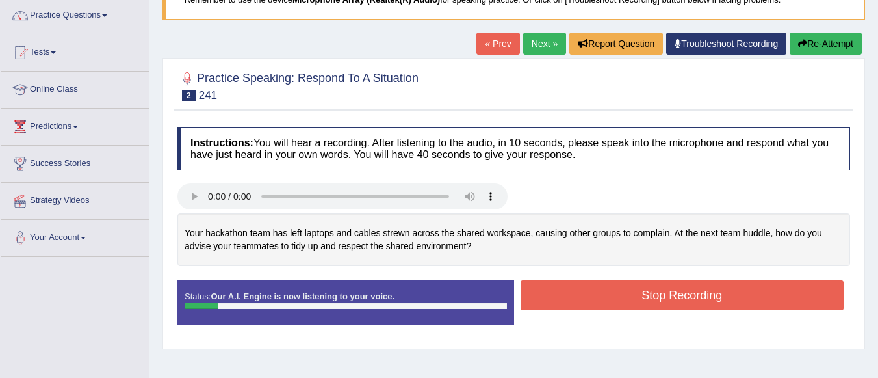
click at [618, 296] on button "Stop Recording" at bounding box center [683, 295] width 324 height 30
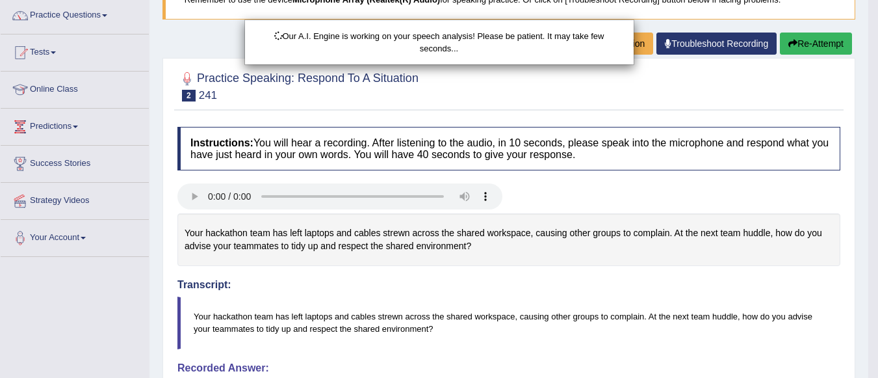
click at [816, 49] on div "Our A.I. Engine is working on your speech analysis! Please be patient. It may t…" at bounding box center [439, 189] width 878 height 378
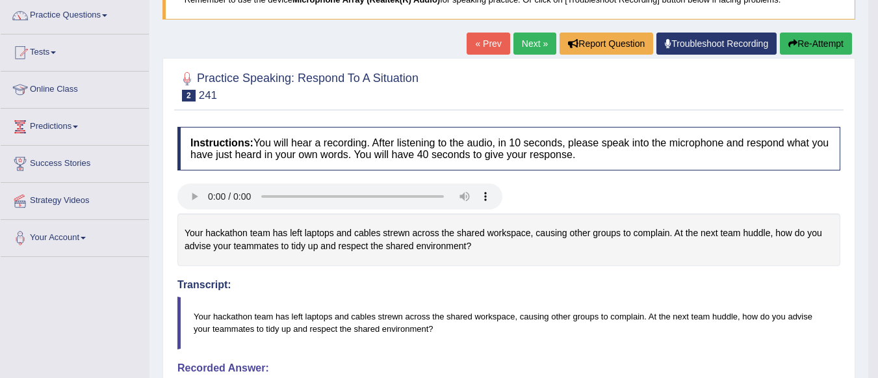
click at [809, 47] on button "Re-Attempt" at bounding box center [816, 44] width 72 height 22
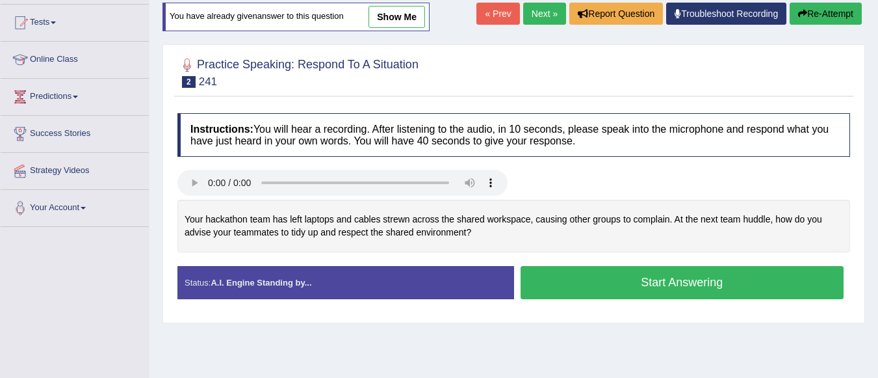
click at [659, 282] on button "Start Answering" at bounding box center [683, 282] width 324 height 33
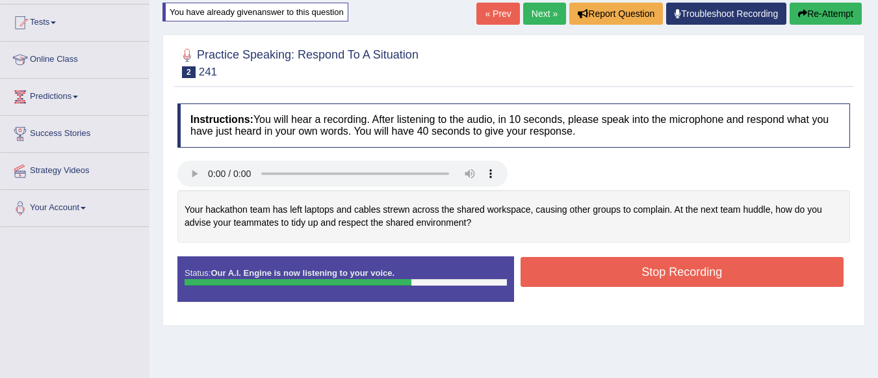
click at [659, 282] on button "Stop Recording" at bounding box center [683, 272] width 324 height 30
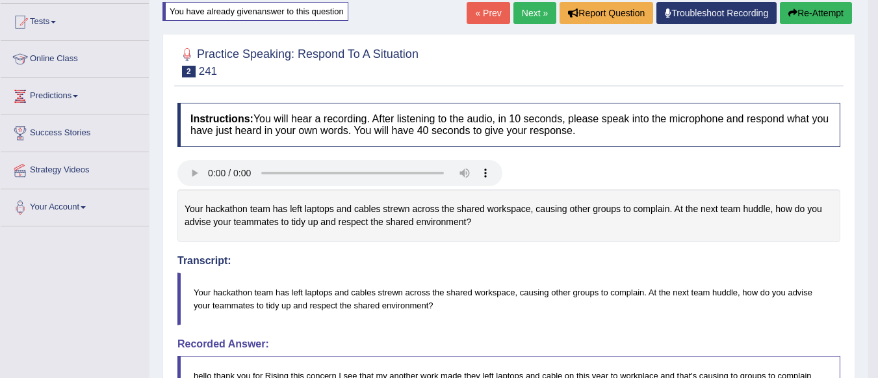
scroll to position [124, 0]
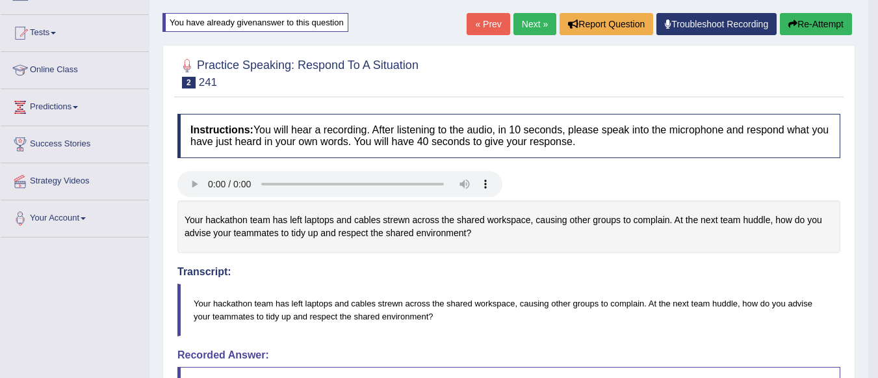
click at [529, 33] on link "Next »" at bounding box center [535, 24] width 43 height 22
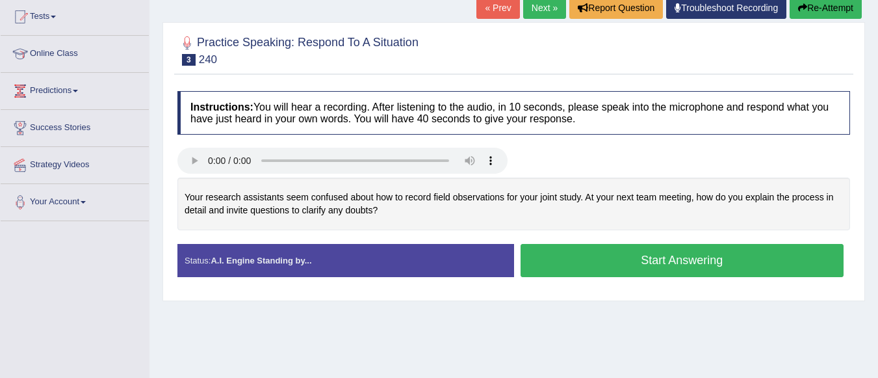
click at [637, 278] on div "Start Answering" at bounding box center [682, 262] width 337 height 36
click at [631, 265] on button "Start Answering" at bounding box center [683, 260] width 324 height 33
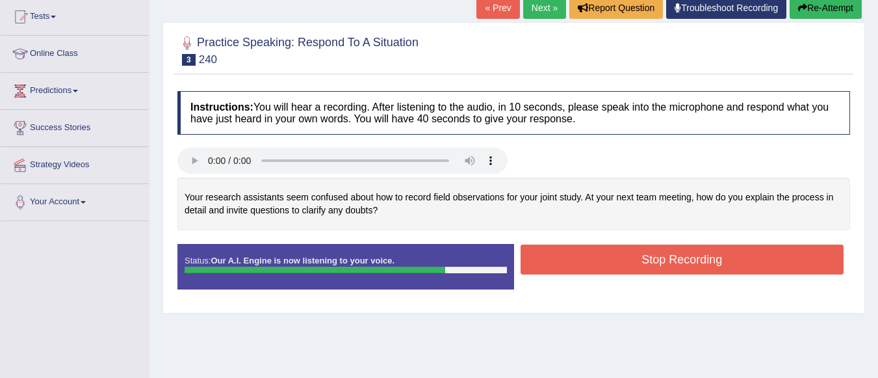
click at [631, 265] on button "Stop Recording" at bounding box center [683, 259] width 324 height 30
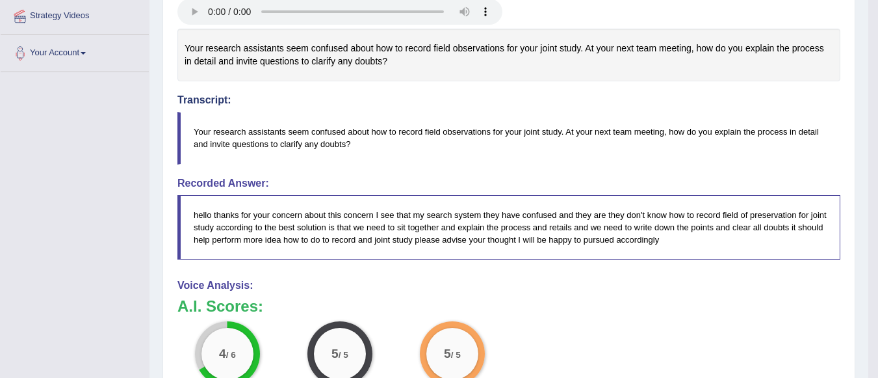
scroll to position [62, 0]
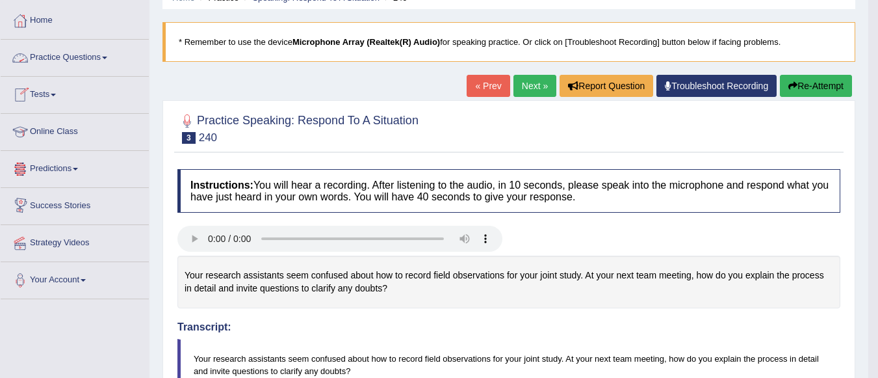
click at [95, 59] on link "Practice Questions" at bounding box center [75, 56] width 148 height 33
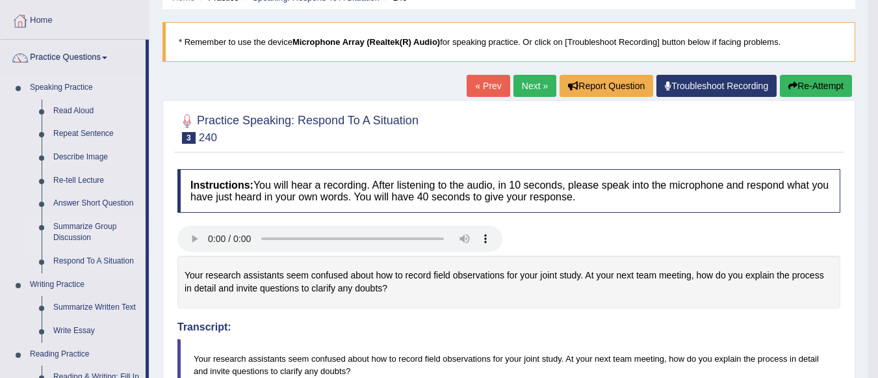
click at [74, 229] on link "Summarize Group Discussion" at bounding box center [96, 232] width 98 height 34
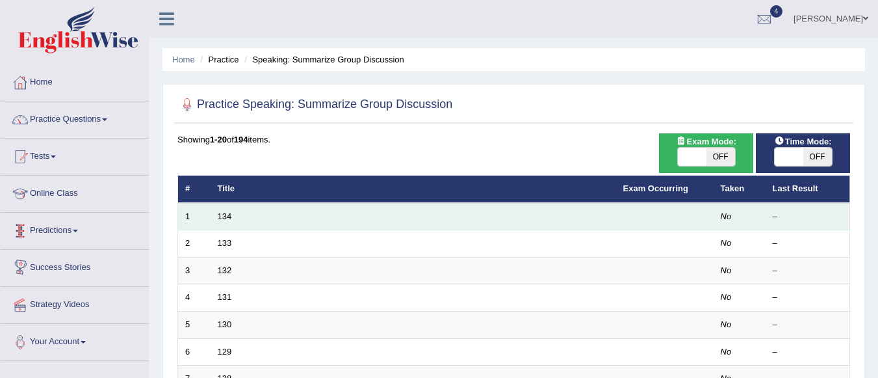
click at [231, 209] on td "134" at bounding box center [414, 216] width 406 height 27
click at [224, 215] on link "134" at bounding box center [225, 216] width 14 height 10
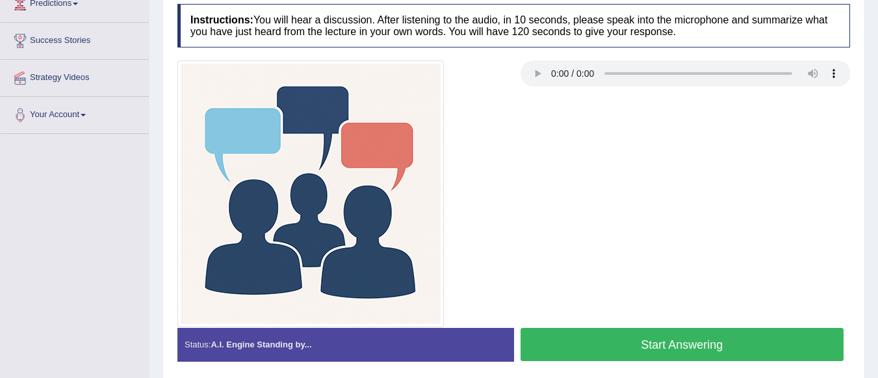
scroll to position [201, 0]
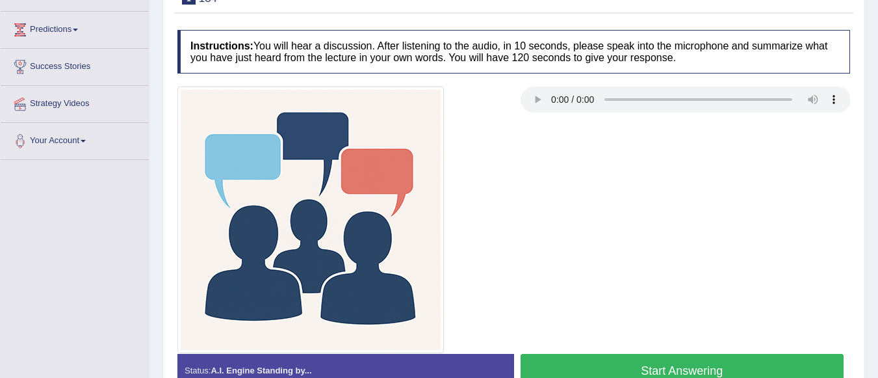
click at [615, 363] on button "Start Answering" at bounding box center [683, 370] width 324 height 33
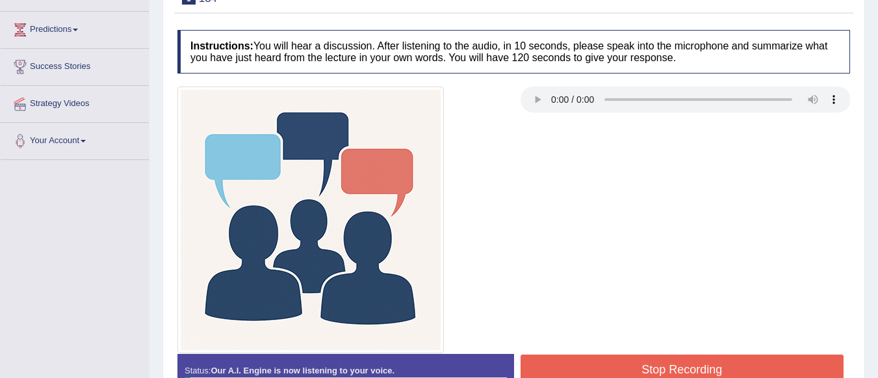
click at [615, 363] on button "Stop Recording" at bounding box center [683, 369] width 324 height 30
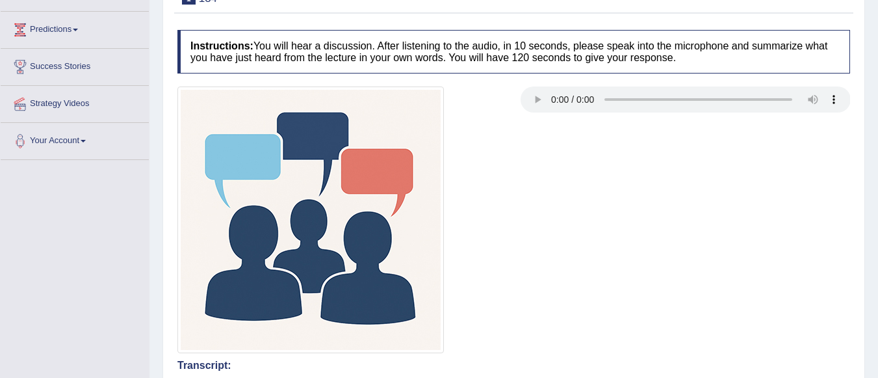
click at [724, 286] on div at bounding box center [514, 219] width 686 height 267
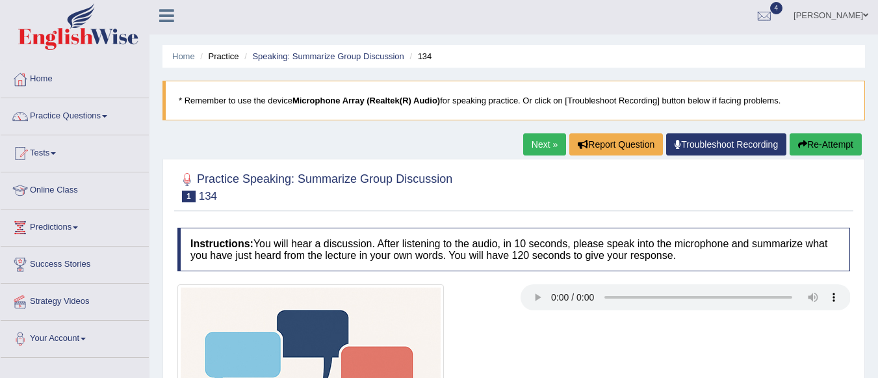
scroll to position [0, 0]
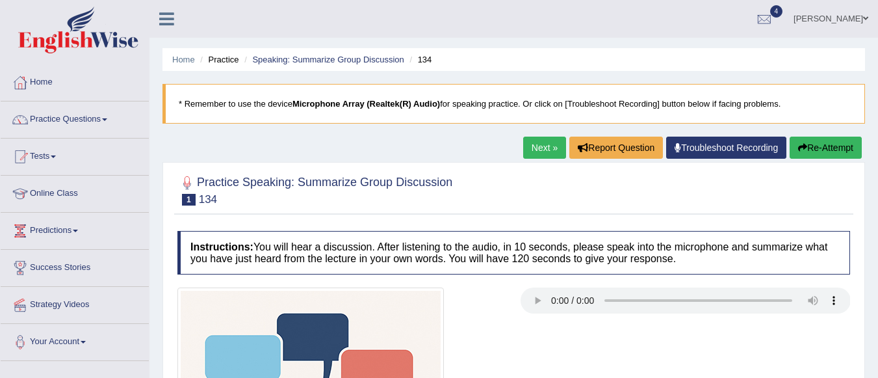
click at [812, 147] on button "Re-Attempt" at bounding box center [826, 148] width 72 height 22
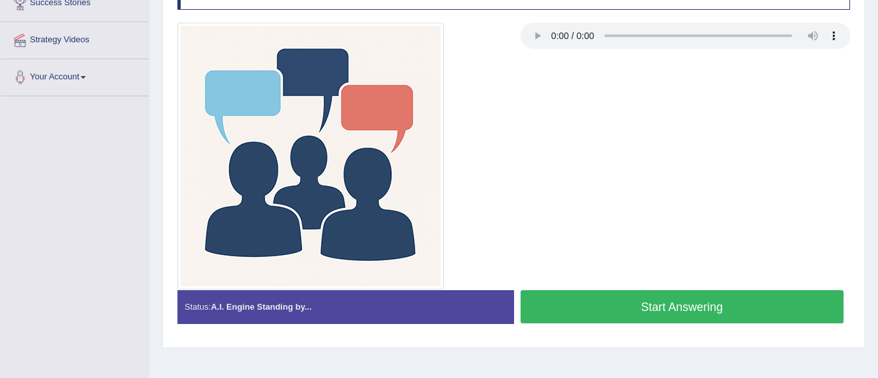
scroll to position [265, 0]
click at [624, 303] on button "Start Answering" at bounding box center [683, 306] width 324 height 33
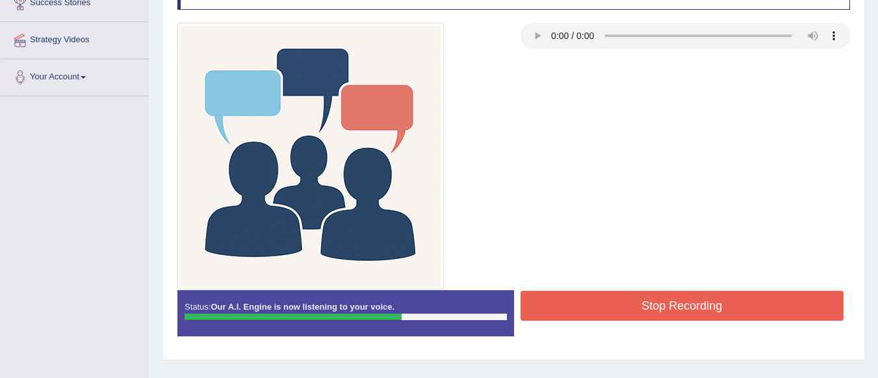
click at [624, 303] on button "Stop Recording" at bounding box center [683, 306] width 324 height 30
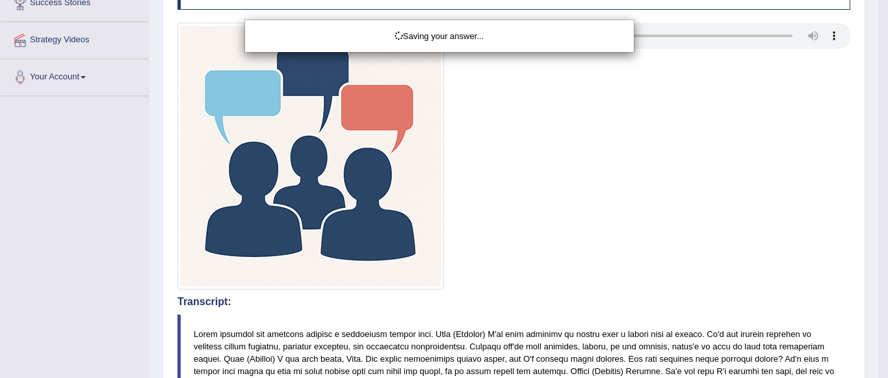
click at [603, 272] on div "Saving your answer..." at bounding box center [444, 189] width 888 height 378
click at [795, 307] on div "Saving your answer..." at bounding box center [444, 189] width 888 height 378
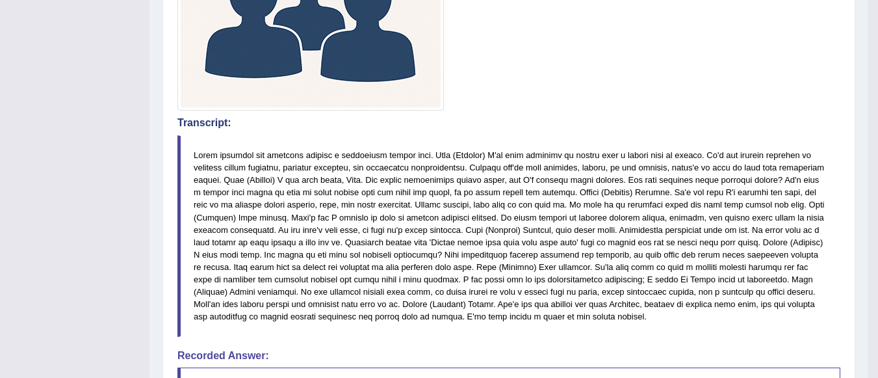
scroll to position [442, 0]
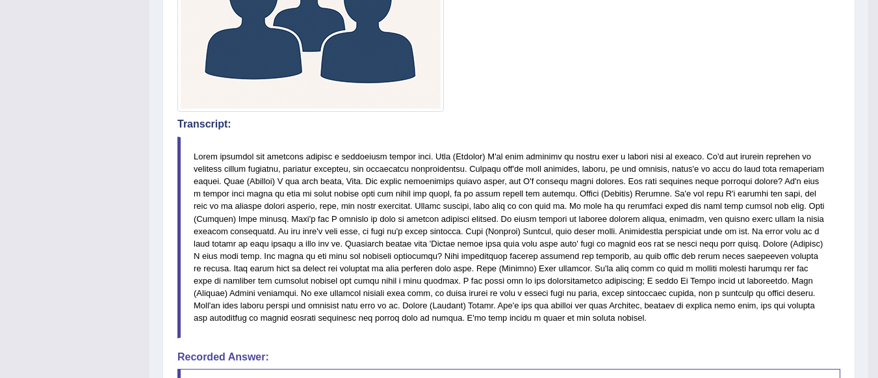
click at [618, 128] on h4 "Transcript:" at bounding box center [508, 124] width 663 height 12
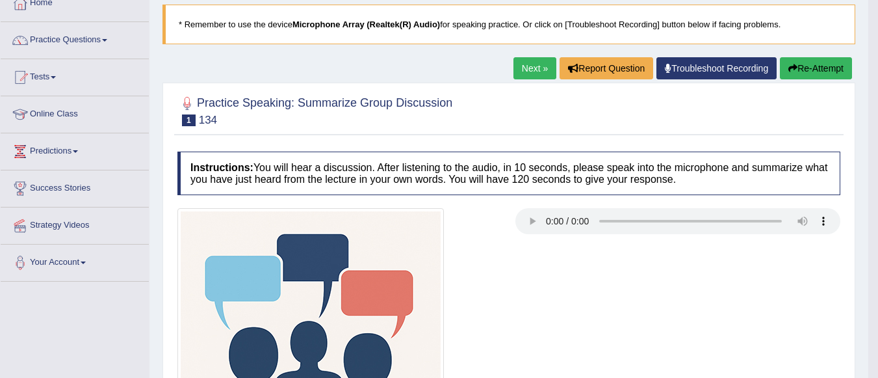
scroll to position [78, 0]
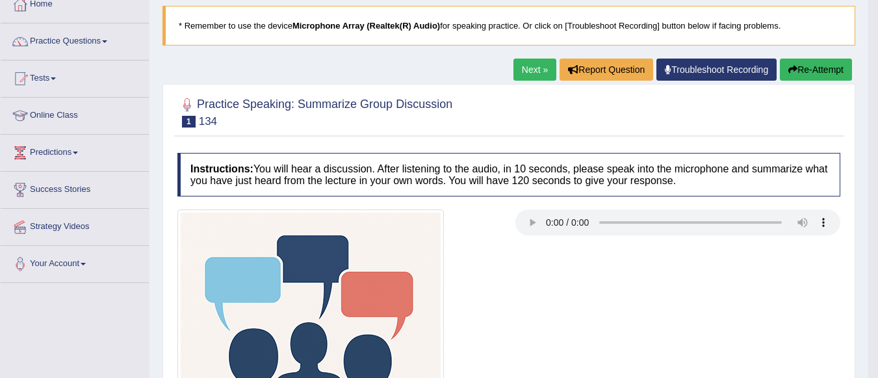
click at [528, 65] on link "Next »" at bounding box center [535, 70] width 43 height 22
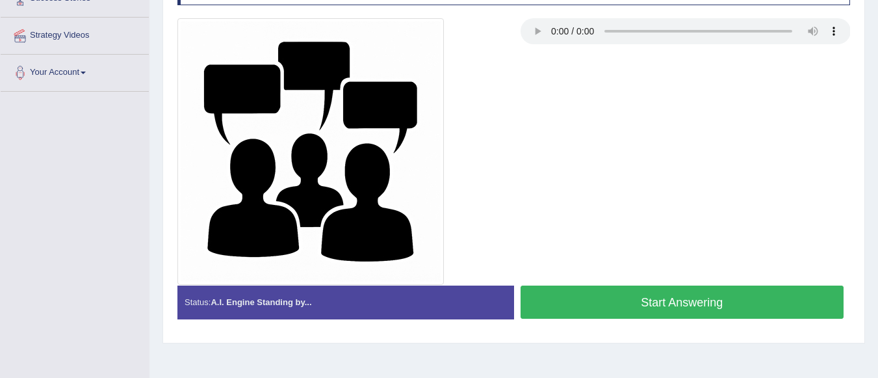
click at [686, 295] on button "Start Answering" at bounding box center [683, 301] width 324 height 33
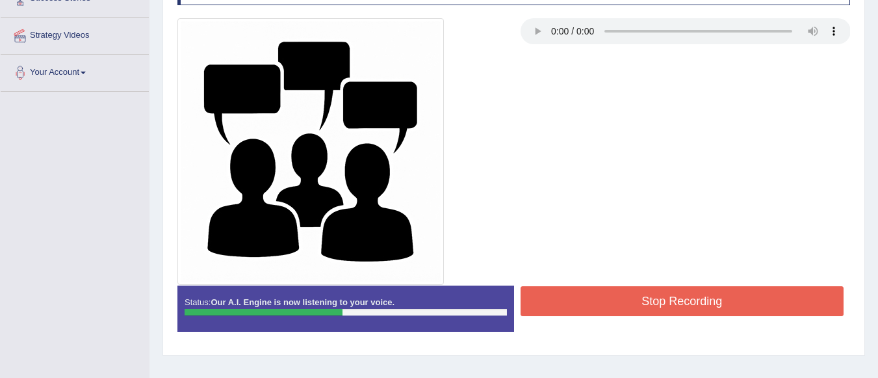
click at [686, 295] on button "Stop Recording" at bounding box center [683, 301] width 324 height 30
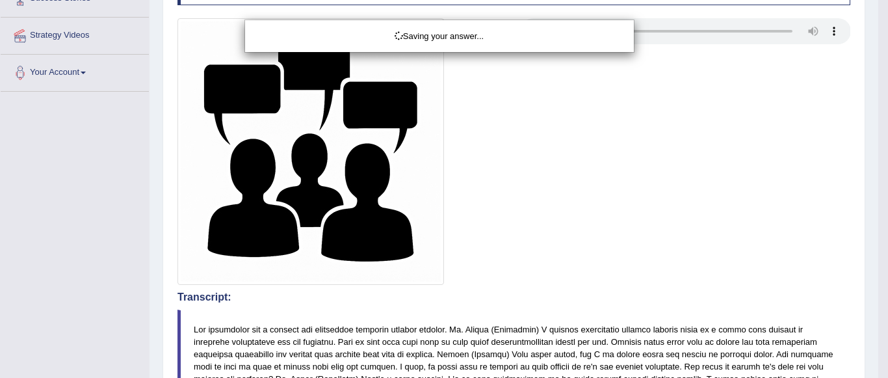
click at [686, 295] on div "Saving your answer..." at bounding box center [444, 189] width 888 height 378
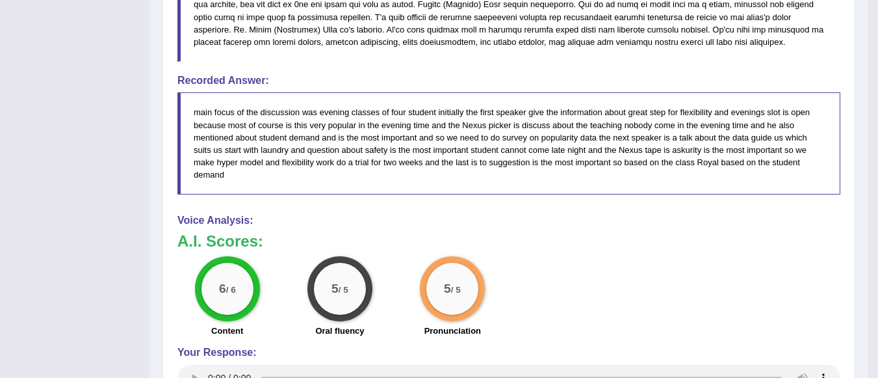
scroll to position [753, 0]
